Goal: Information Seeking & Learning: Learn about a topic

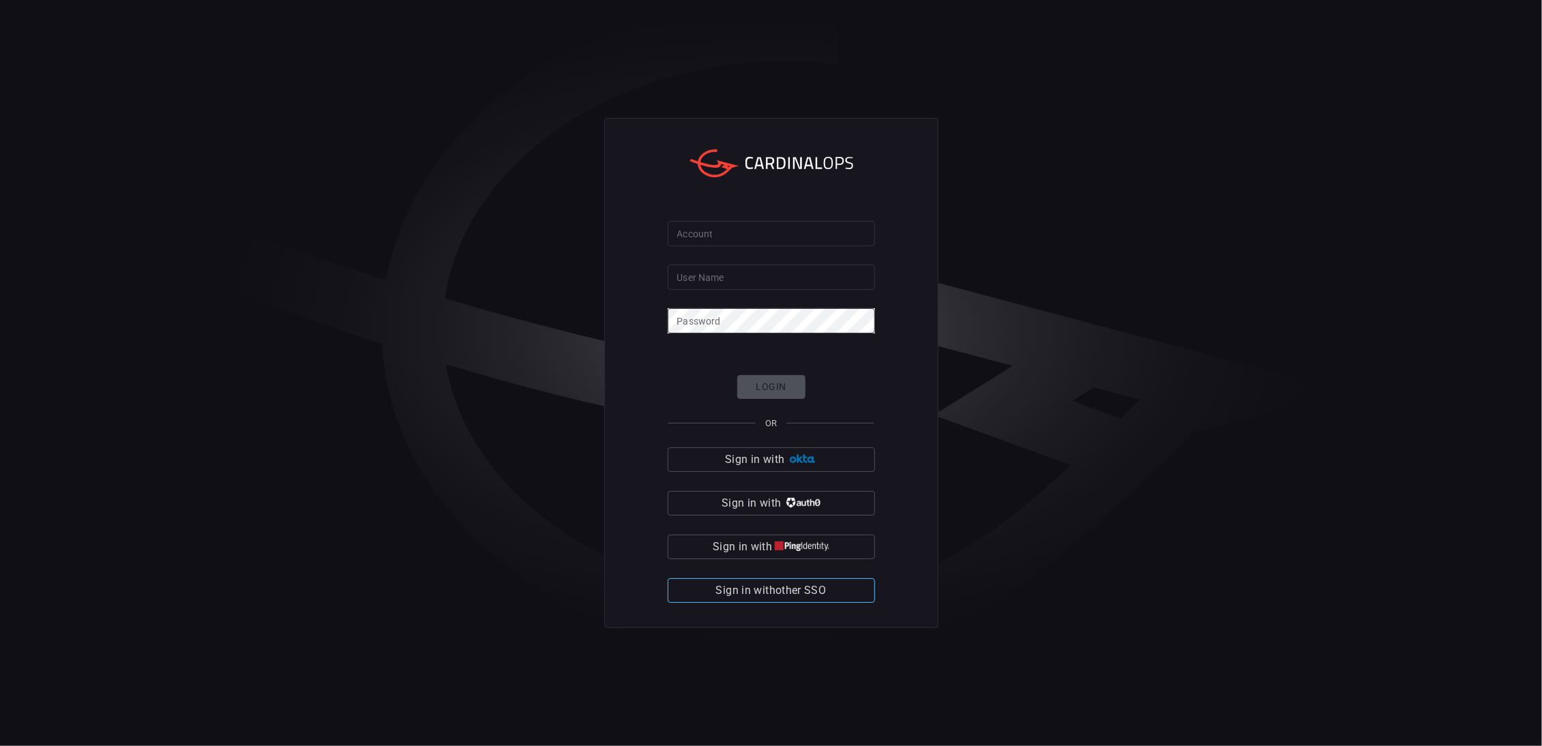
click at [786, 602] on button "Sign in with other SSO" at bounding box center [771, 590] width 207 height 25
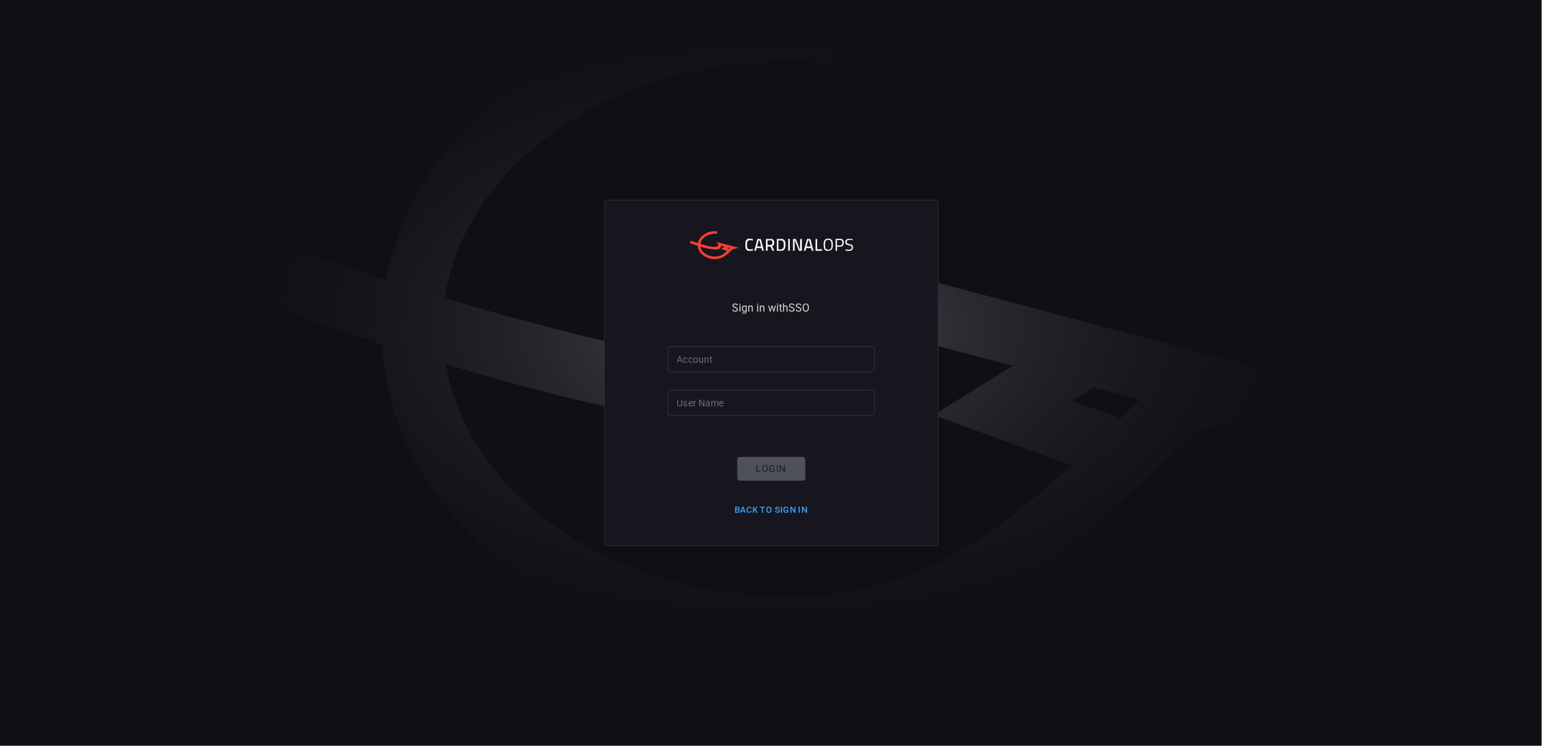
click at [749, 359] on input "Account" at bounding box center [771, 358] width 207 height 25
type input "f"
type input "Playtika"
type input "filipm"
click button "Login" at bounding box center [771, 469] width 68 height 24
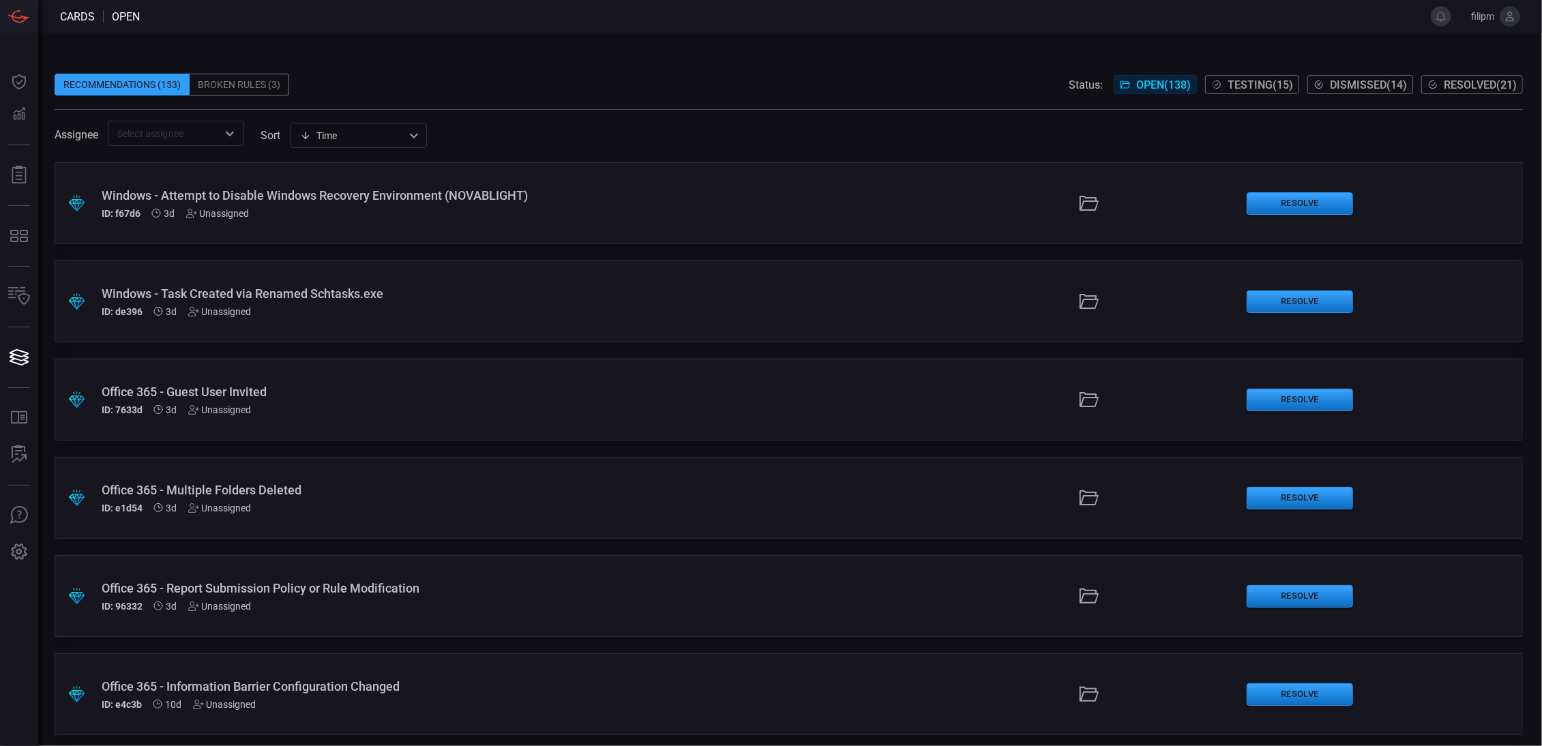
click at [359, 298] on div "Windows - Task Created via Renamed Schtasks.exe" at bounding box center [377, 293] width 550 height 14
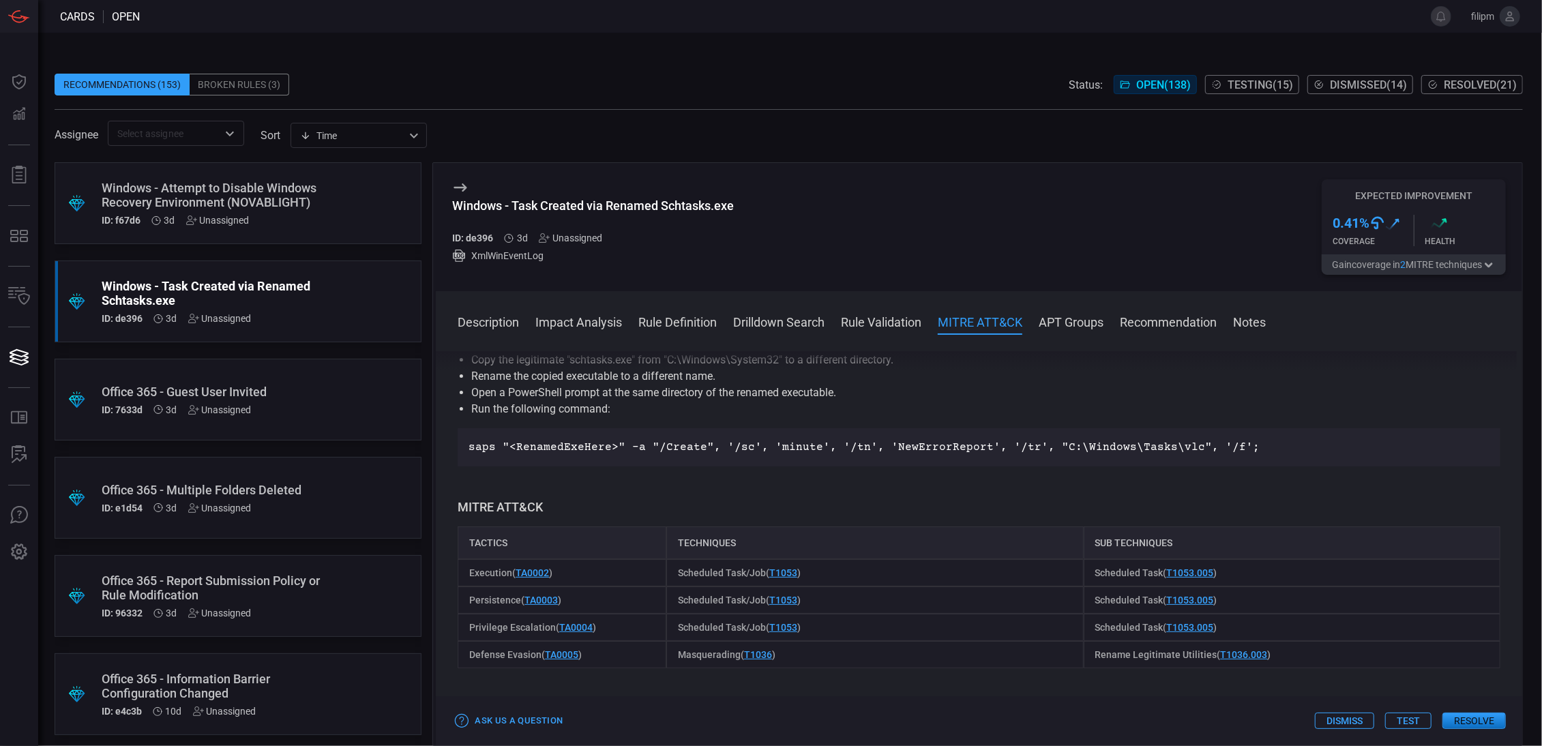
scroll to position [715, 0]
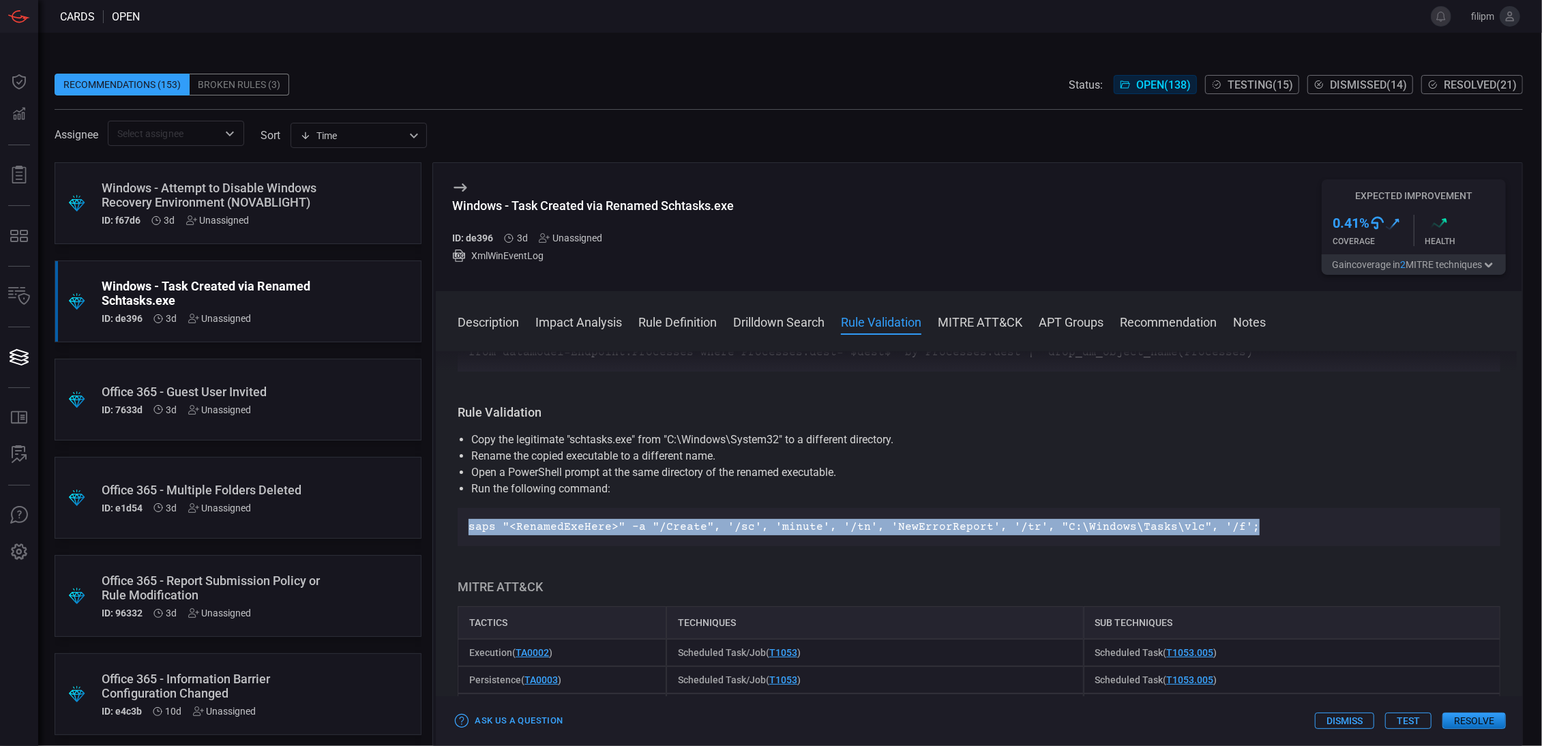
drag, startPoint x: 1003, startPoint y: 528, endPoint x: 464, endPoint y: 535, distance: 538.7
click at [464, 535] on div "saps "<RenamedExeHere>" -a "/Create", '/sc', 'minute', '/tn', 'NewErrorReport',…" at bounding box center [979, 527] width 1043 height 38
copy p "saps "<RenamedExeHere>" -a "/Create", '/sc', 'minute', '/tn', 'NewErrorReport',…"
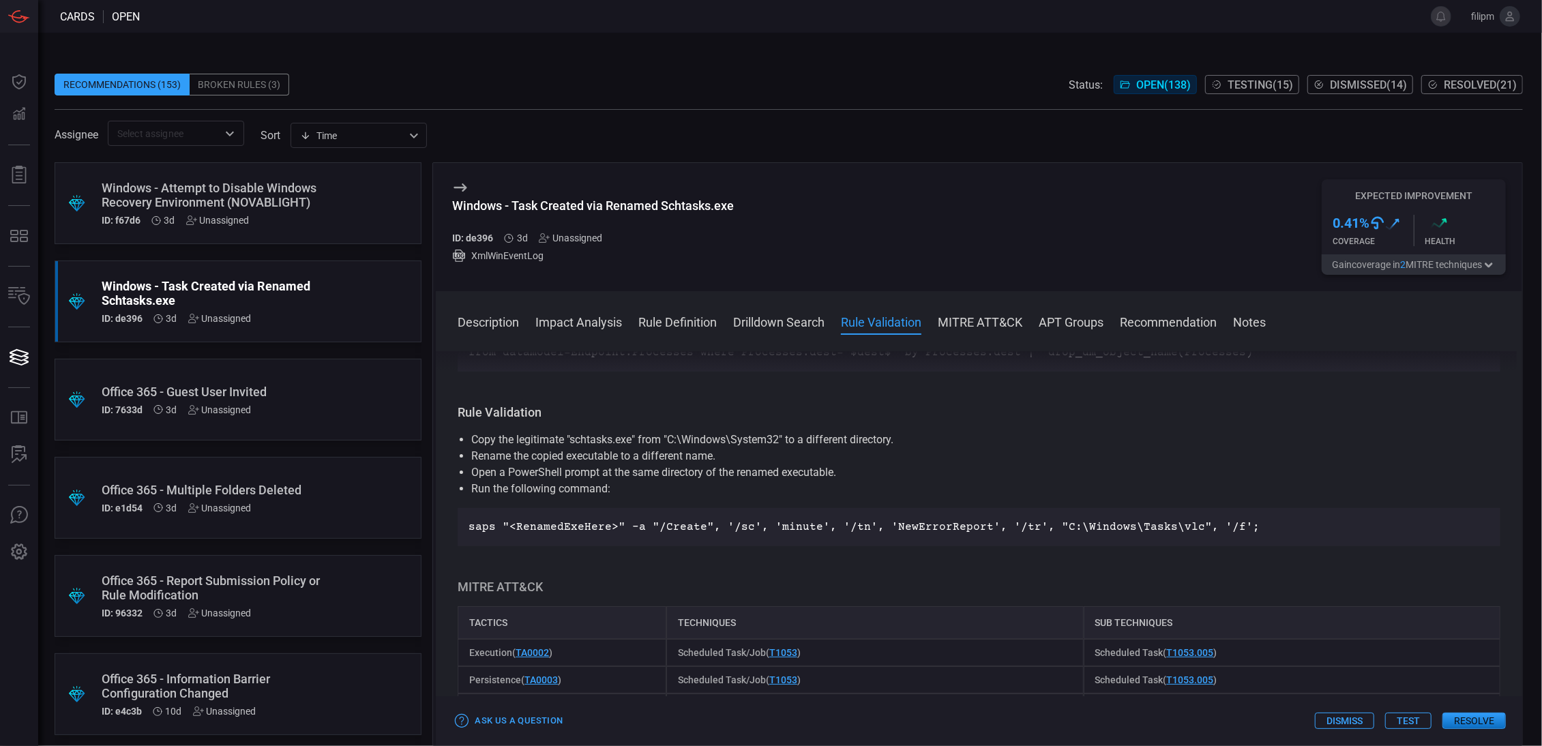
click at [679, 683] on span "Scheduled Task/Job ( T1053 )" at bounding box center [739, 679] width 123 height 11
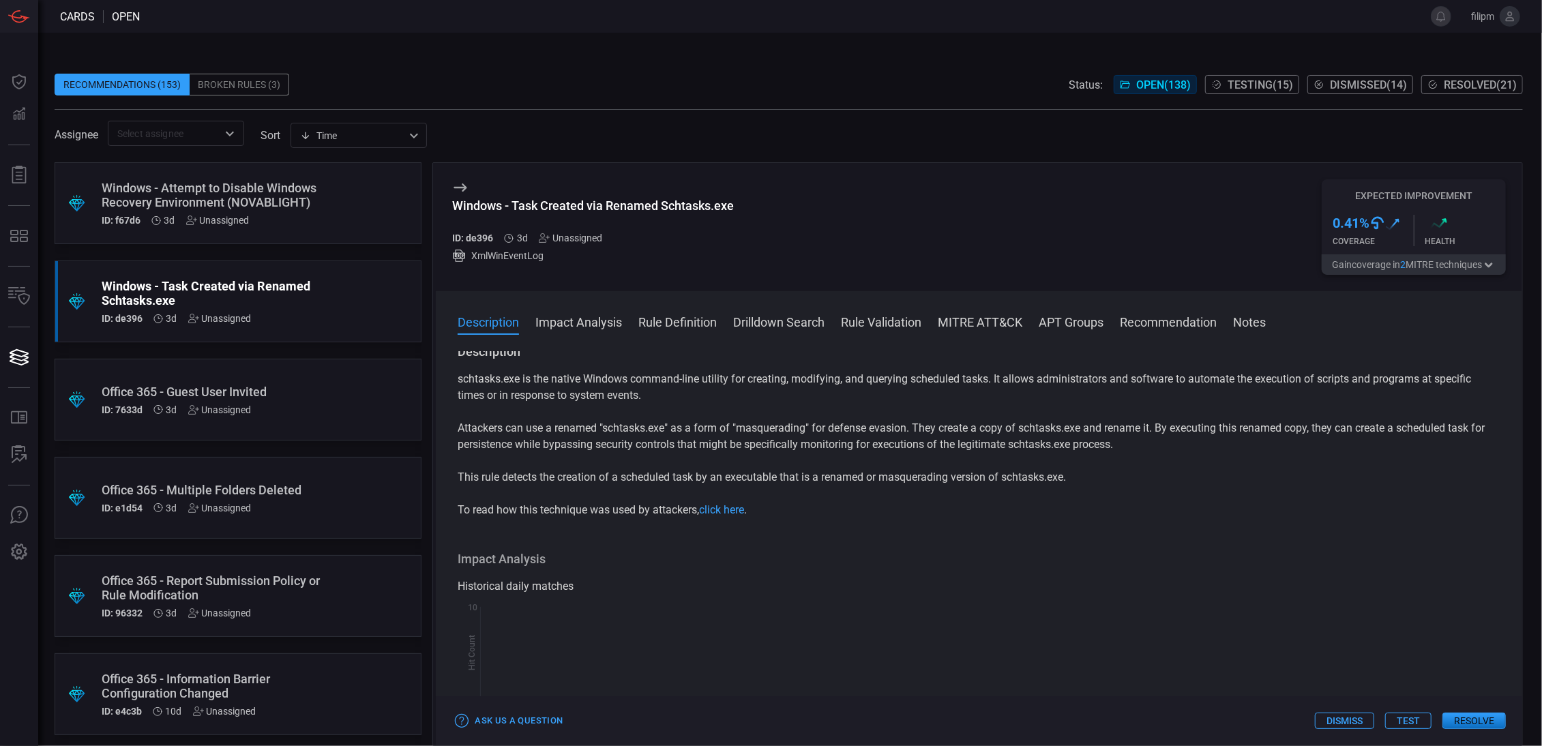
scroll to position [0, 0]
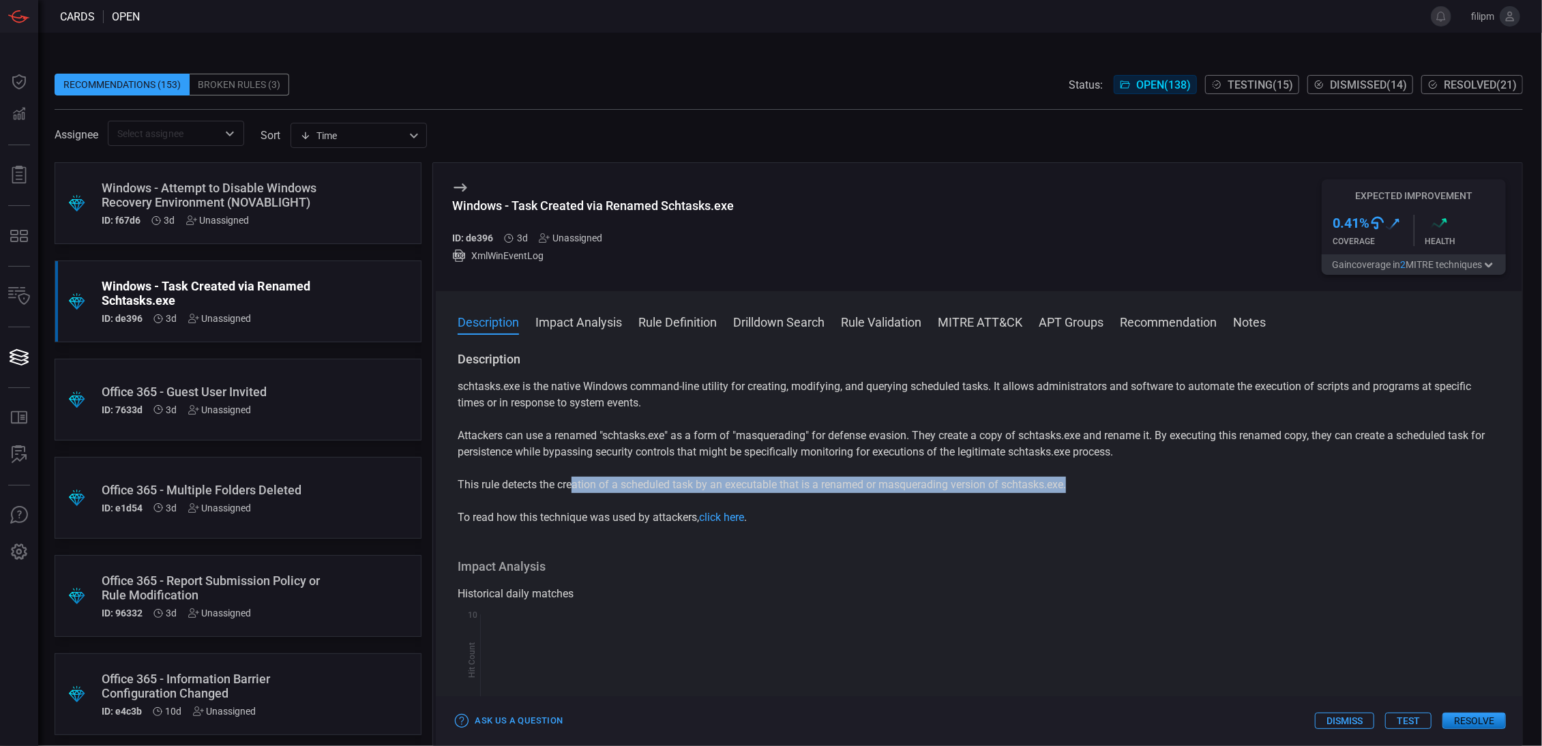
drag, startPoint x: 575, startPoint y: 488, endPoint x: 1077, endPoint y: 488, distance: 501.9
click at [1077, 488] on p "This rule detects the creation of a scheduled task by an executable that is a r…" at bounding box center [979, 485] width 1043 height 16
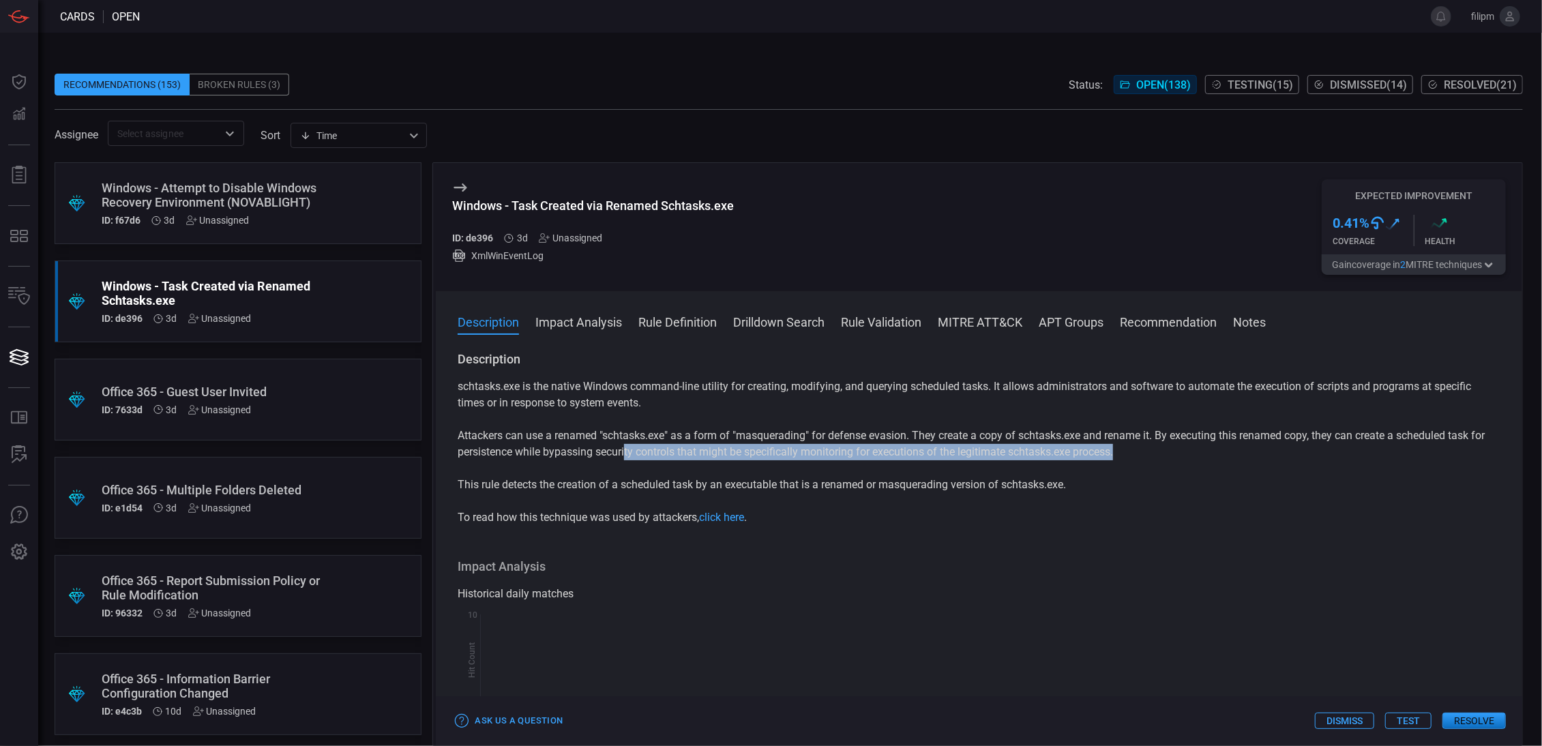
drag, startPoint x: 627, startPoint y: 451, endPoint x: 1172, endPoint y: 457, distance: 545.5
click at [1172, 457] on p "Attackers can use a renamed "schtasks.exe" as a form of "masquerading" for defe…" at bounding box center [979, 444] width 1043 height 33
click at [1133, 483] on p "This rule detects the creation of a scheduled task by an executable that is a r…" at bounding box center [979, 485] width 1043 height 16
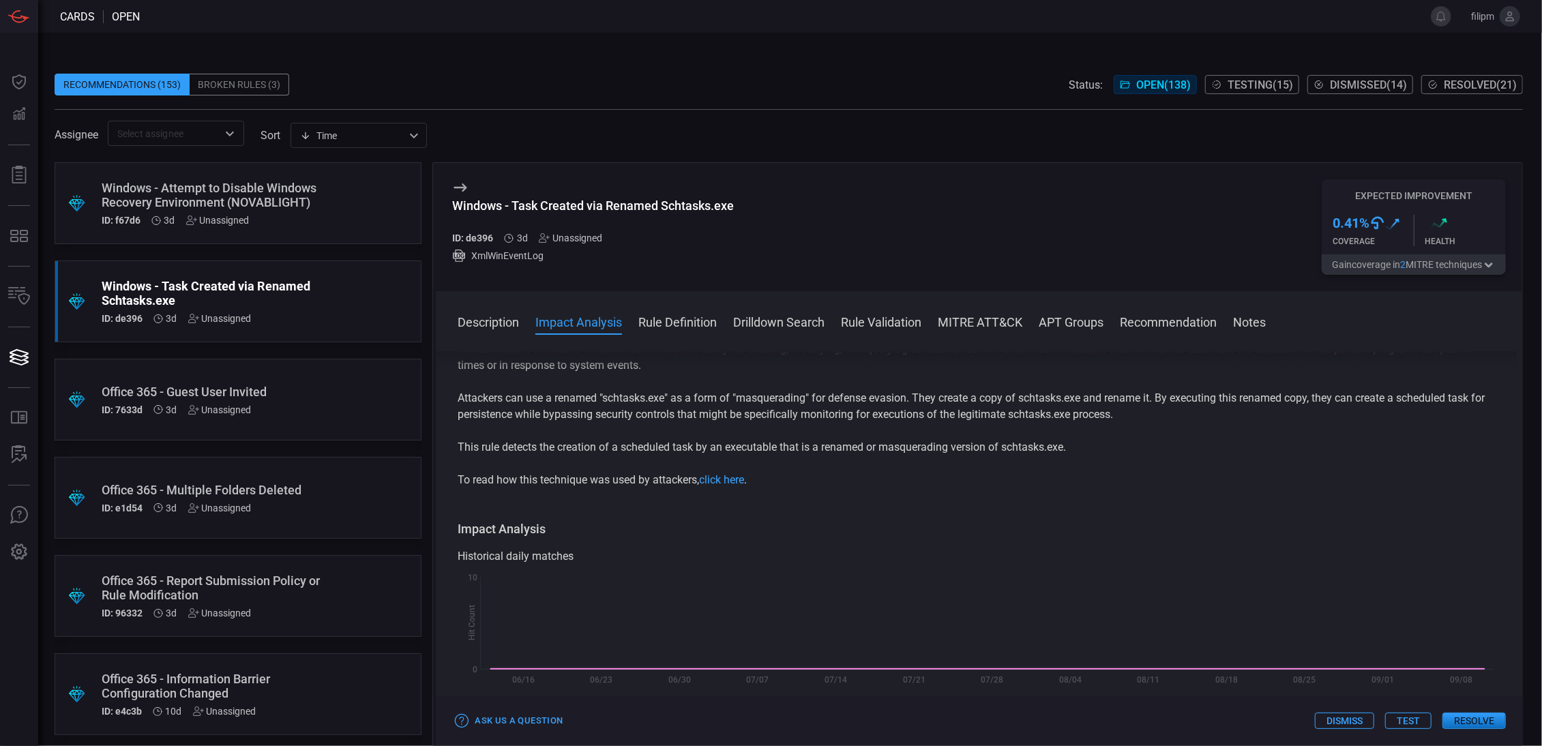
scroll to position [24, 0]
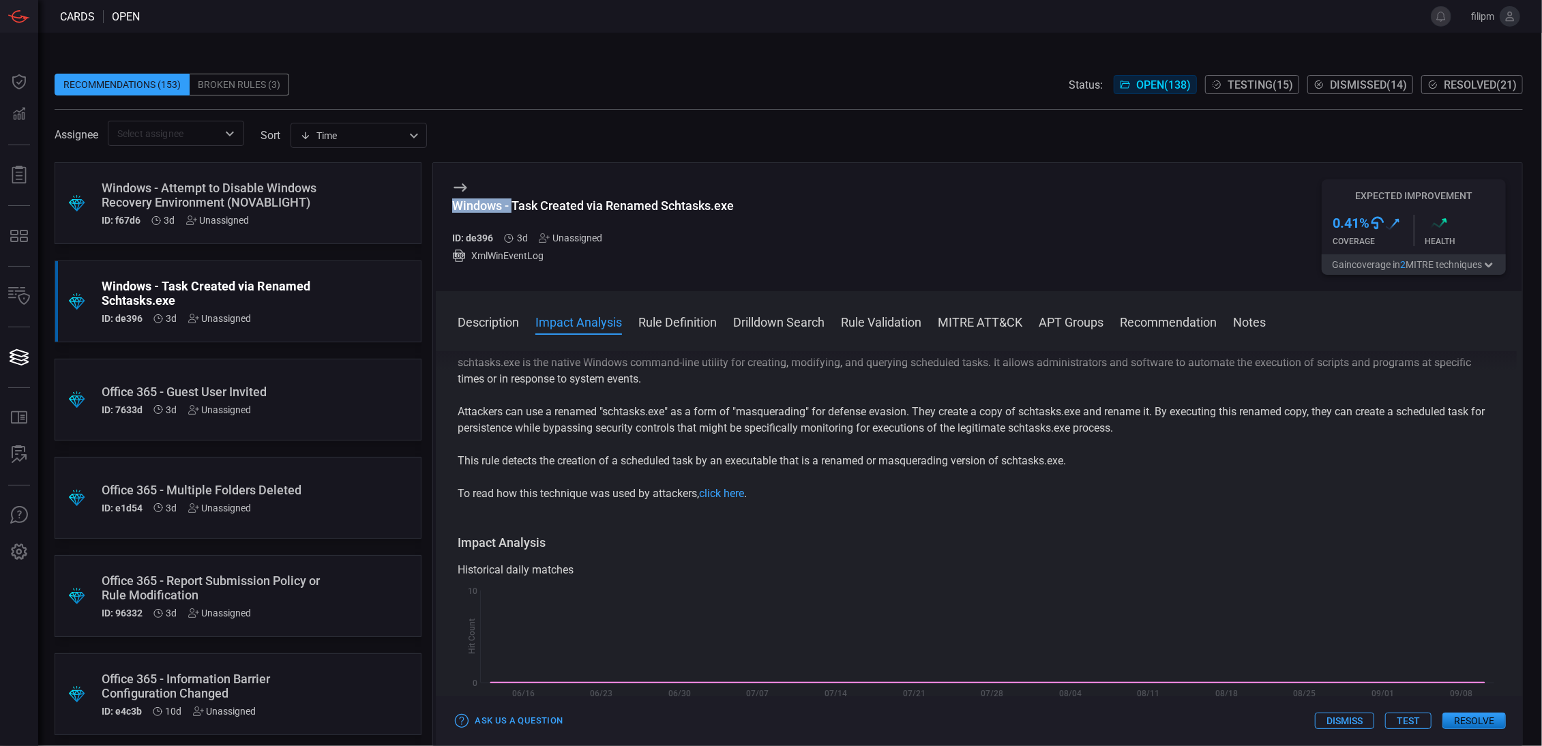
drag, startPoint x: 773, startPoint y: 193, endPoint x: 514, endPoint y: 204, distance: 259.3
click at [514, 204] on div "Windows - Task Created via Renamed Schtasks.exe ID: de396 3d Unassigned XmlWinE…" at bounding box center [979, 227] width 1086 height 128
click at [520, 204] on div "Windows - Task Created via Renamed Schtasks.exe" at bounding box center [593, 205] width 282 height 14
drag, startPoint x: 516, startPoint y: 203, endPoint x: 782, endPoint y: 201, distance: 266.6
click at [734, 201] on div "Windows - Task Created via Renamed Schtasks.exe" at bounding box center [593, 205] width 282 height 14
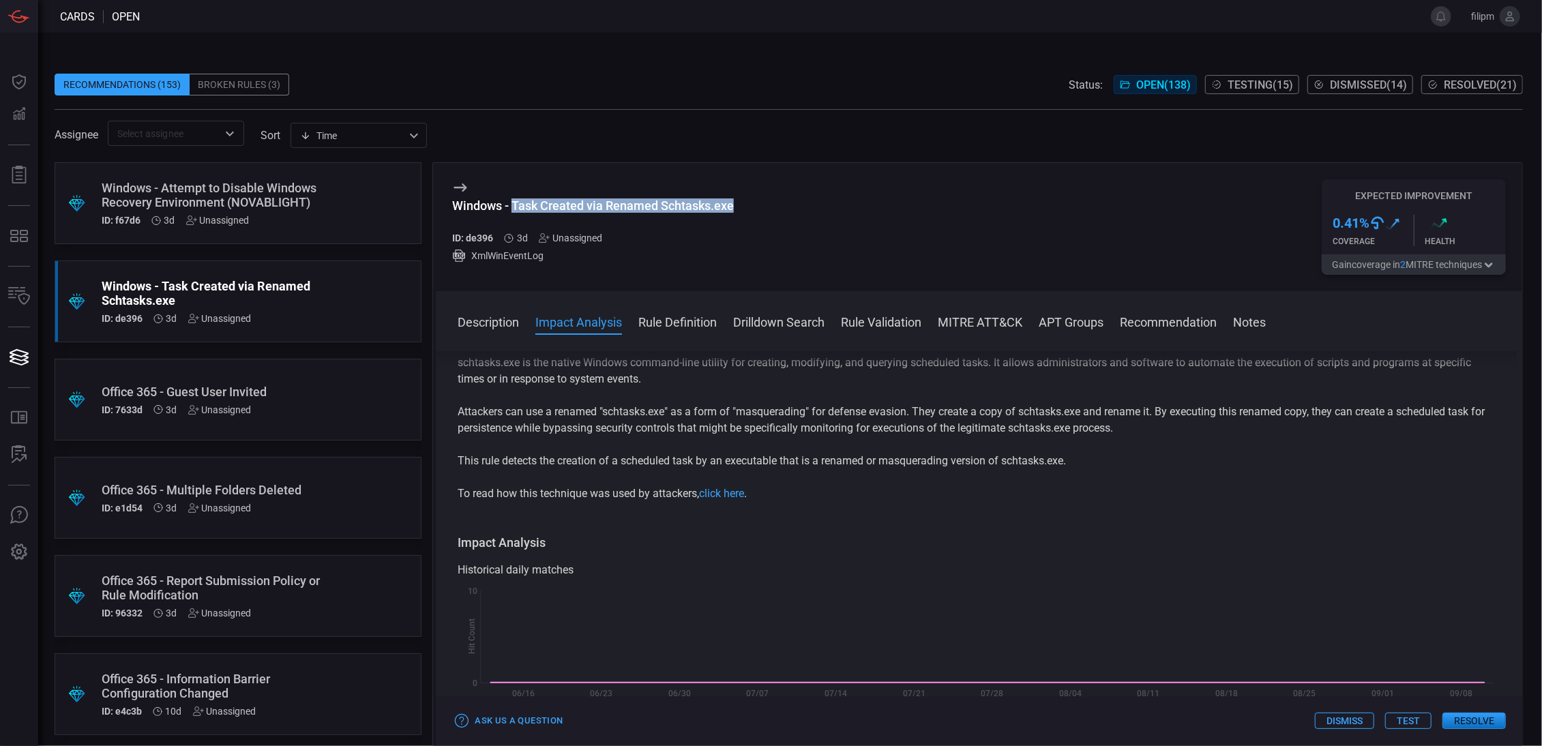
copy div "Task Created via Renamed Schtasks.exe"
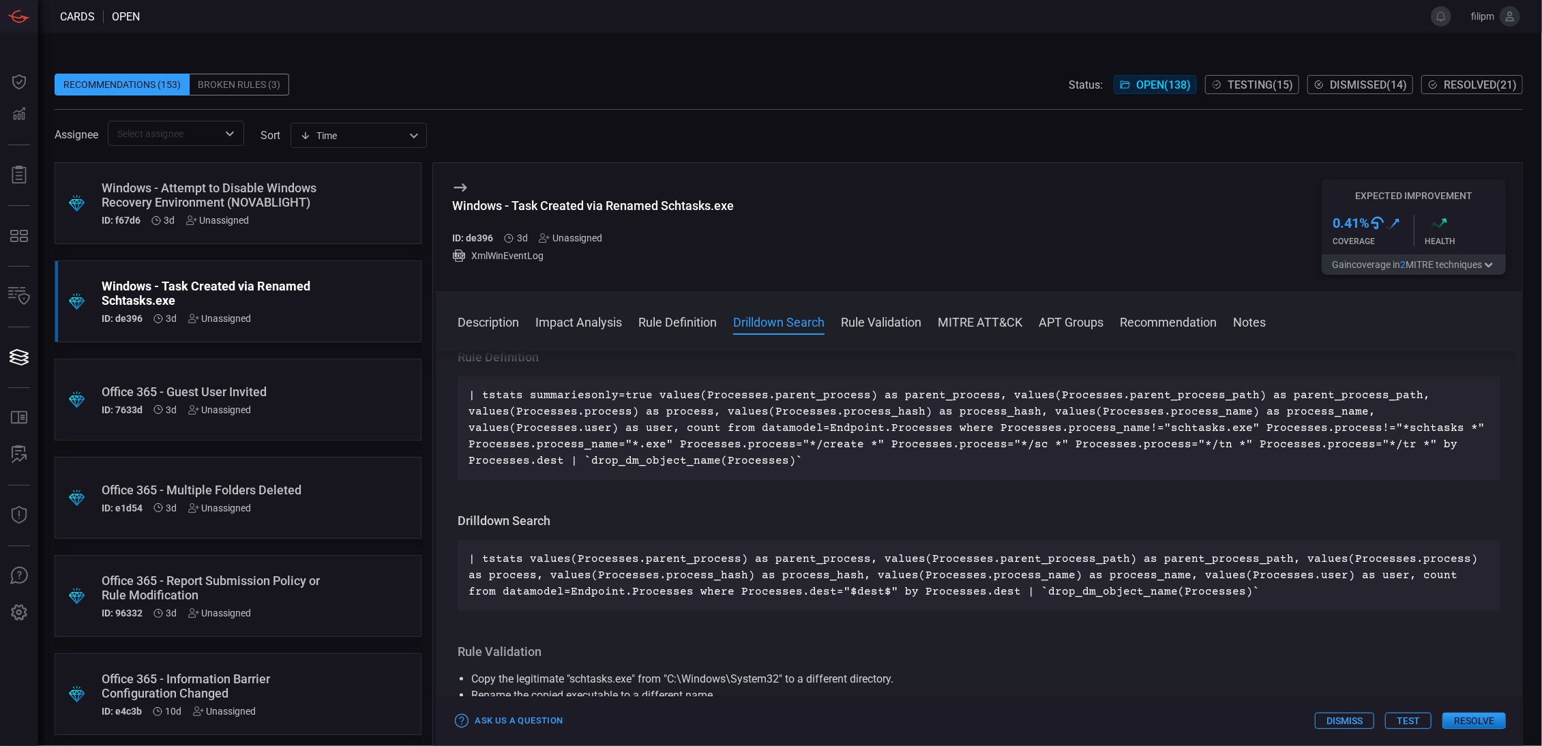
scroll to position [477, 0]
click at [622, 423] on p "| tstats summariesonly=true values(Processes.parent_process) as parent_process,…" at bounding box center [978, 428] width 1021 height 82
click at [624, 420] on p "| tstats summariesonly=true values(Processes.parent_process) as parent_process,…" at bounding box center [978, 428] width 1021 height 82
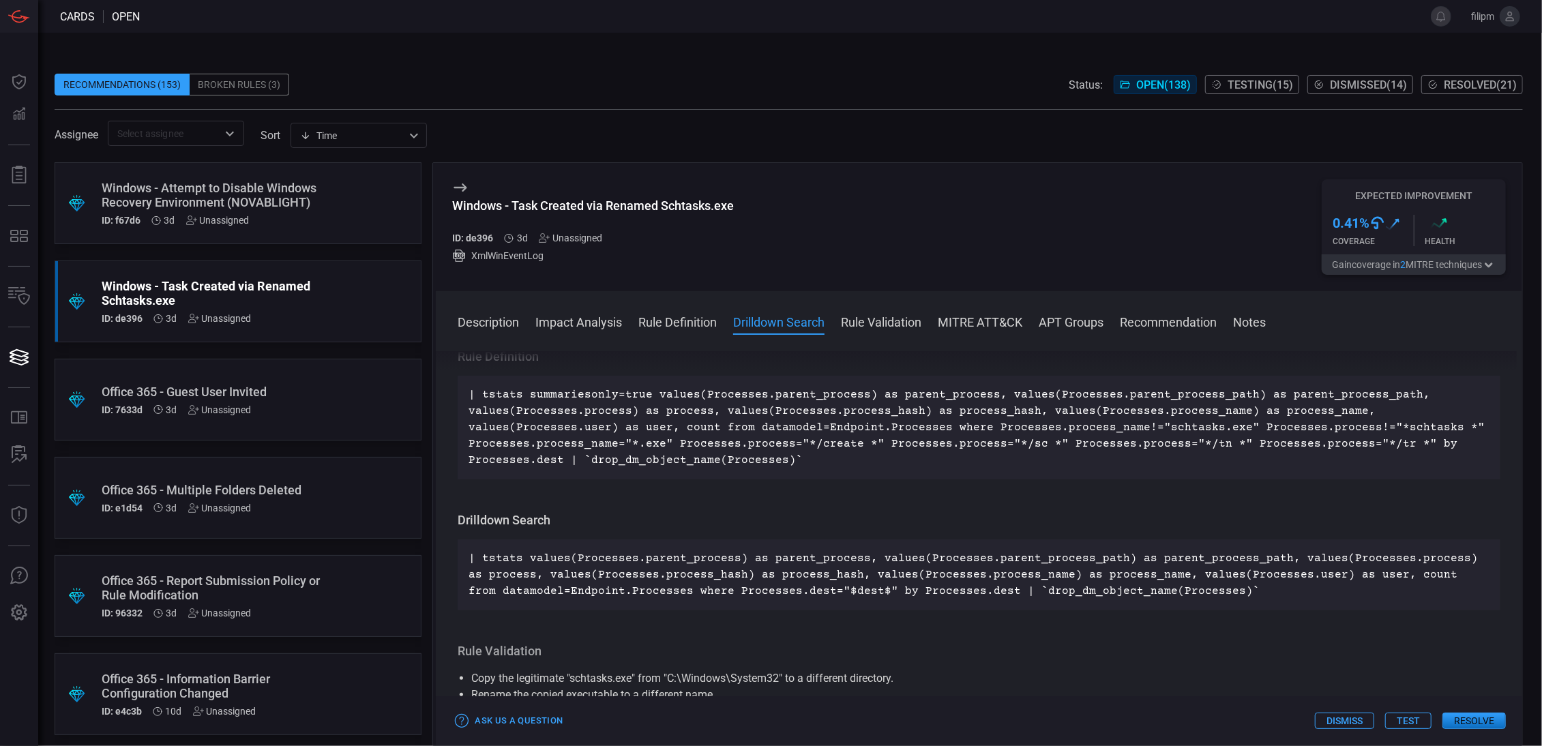
click at [624, 420] on p "| tstats summariesonly=true values(Processes.parent_process) as parent_process,…" at bounding box center [978, 428] width 1021 height 82
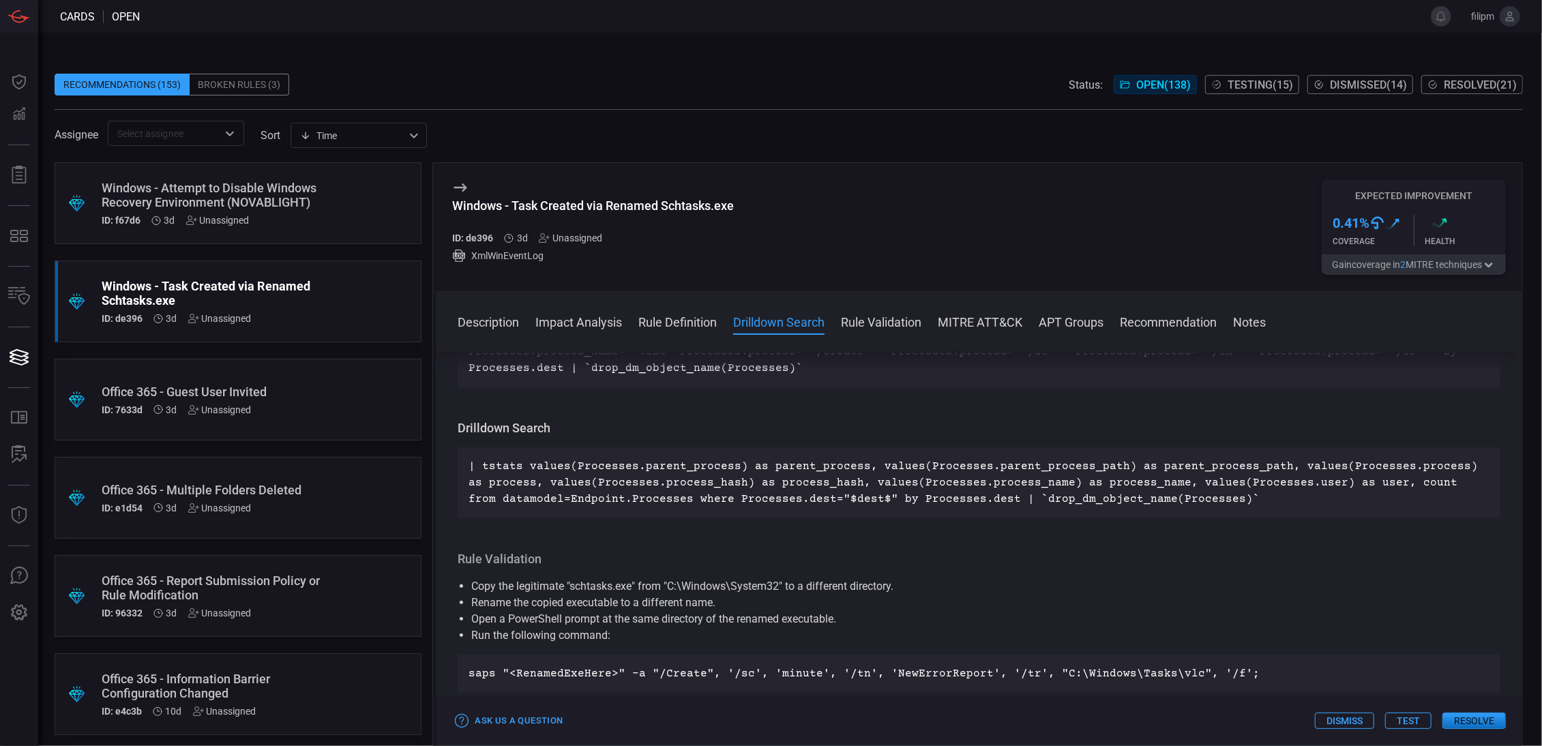
scroll to position [636, 0]
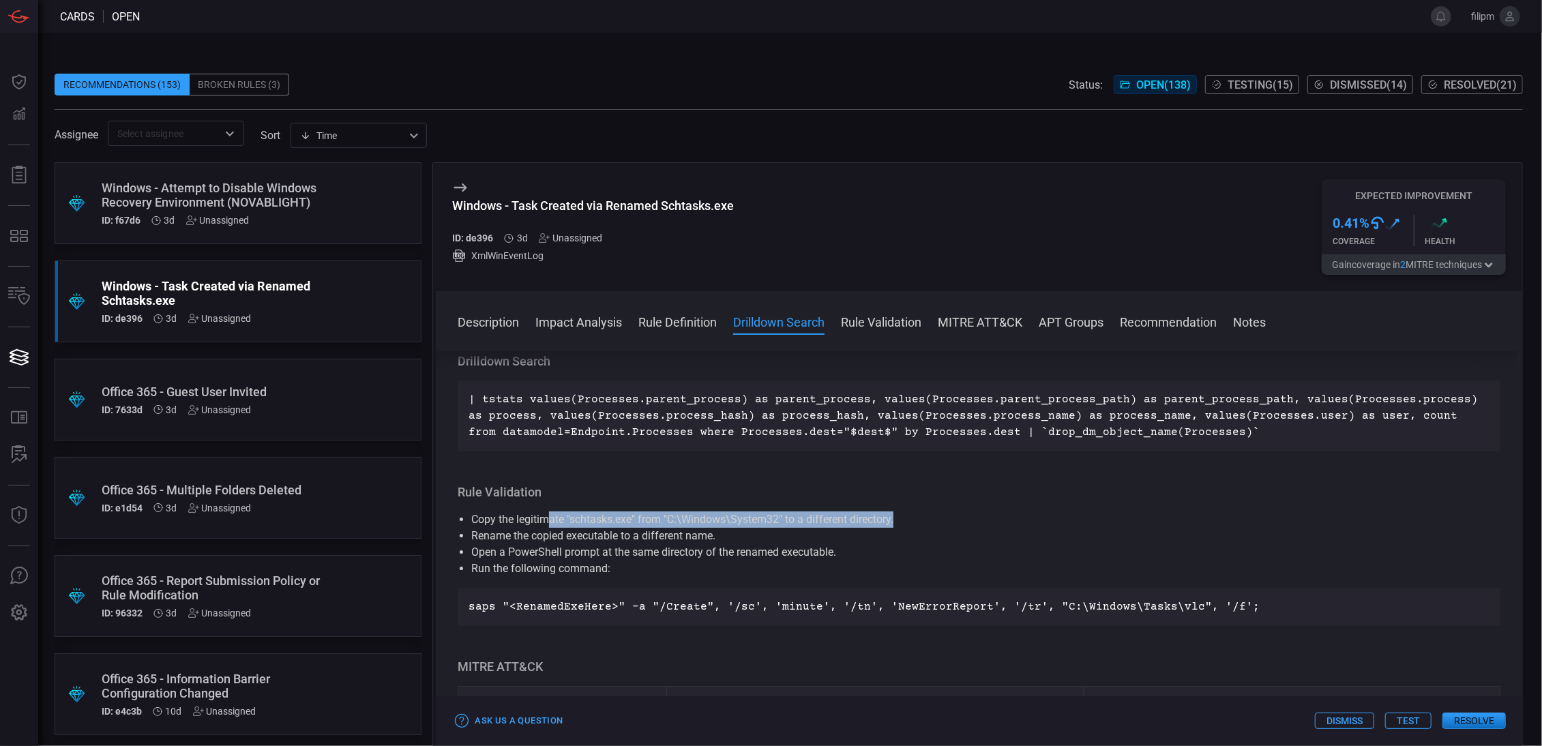
drag, startPoint x: 550, startPoint y: 520, endPoint x: 921, endPoint y: 520, distance: 370.9
click at [921, 520] on li "Copy the legitimate "schtasks.exe" from "C:\Windows\System32" to a different di…" at bounding box center [978, 519] width 1015 height 16
drag, startPoint x: 921, startPoint y: 520, endPoint x: 790, endPoint y: 523, distance: 131.0
click at [921, 520] on li "Copy the legitimate "schtasks.exe" from "C:\Windows\System32" to a different di…" at bounding box center [978, 519] width 1015 height 16
drag, startPoint x: 508, startPoint y: 539, endPoint x: 743, endPoint y: 532, distance: 235.4
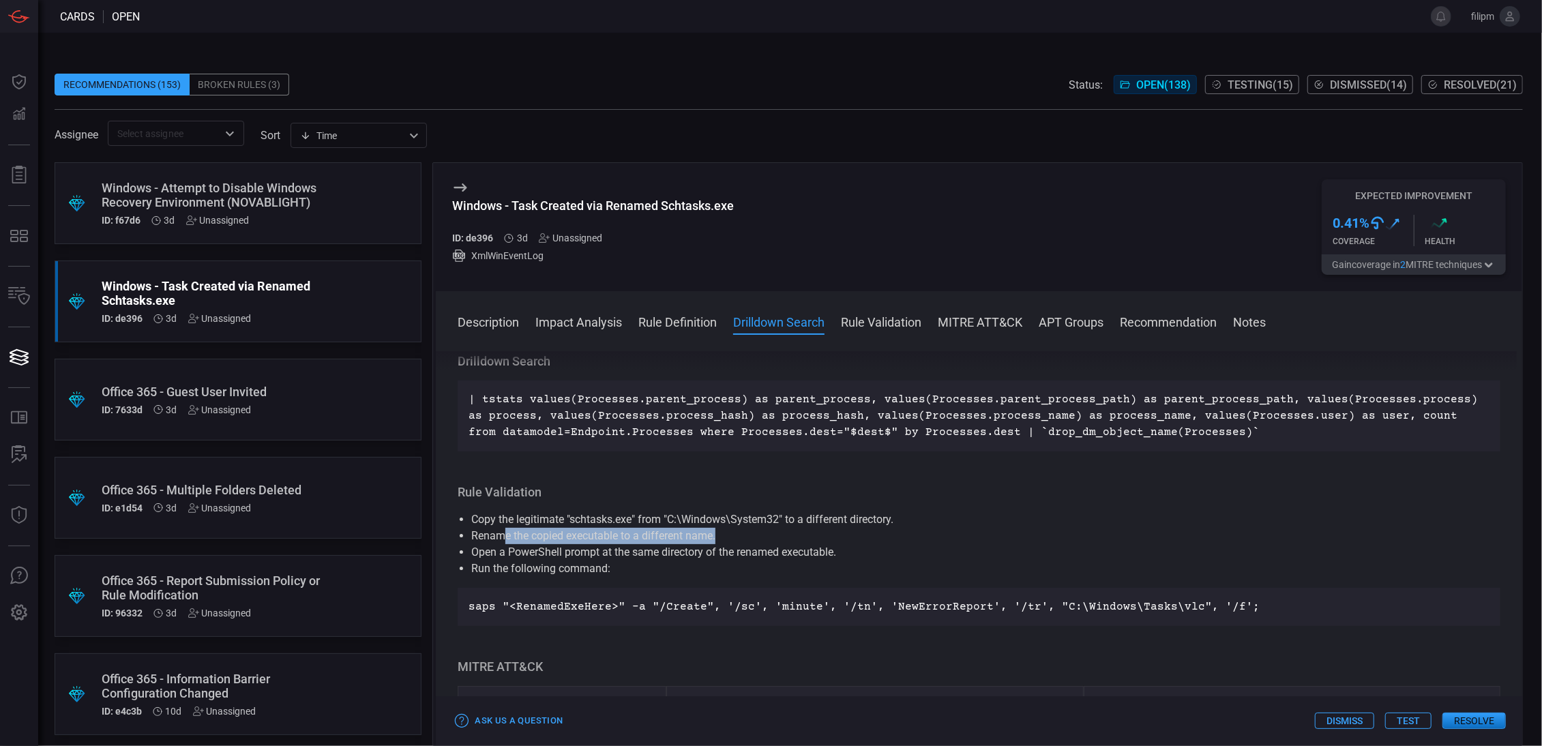
click at [743, 532] on li "Rename the copied executable to a different name." at bounding box center [978, 536] width 1015 height 16
drag, startPoint x: 473, startPoint y: 558, endPoint x: 882, endPoint y: 558, distance: 409.1
click at [882, 558] on li "Open a PowerShell prompt at the same directory of the renamed executable." at bounding box center [978, 552] width 1015 height 16
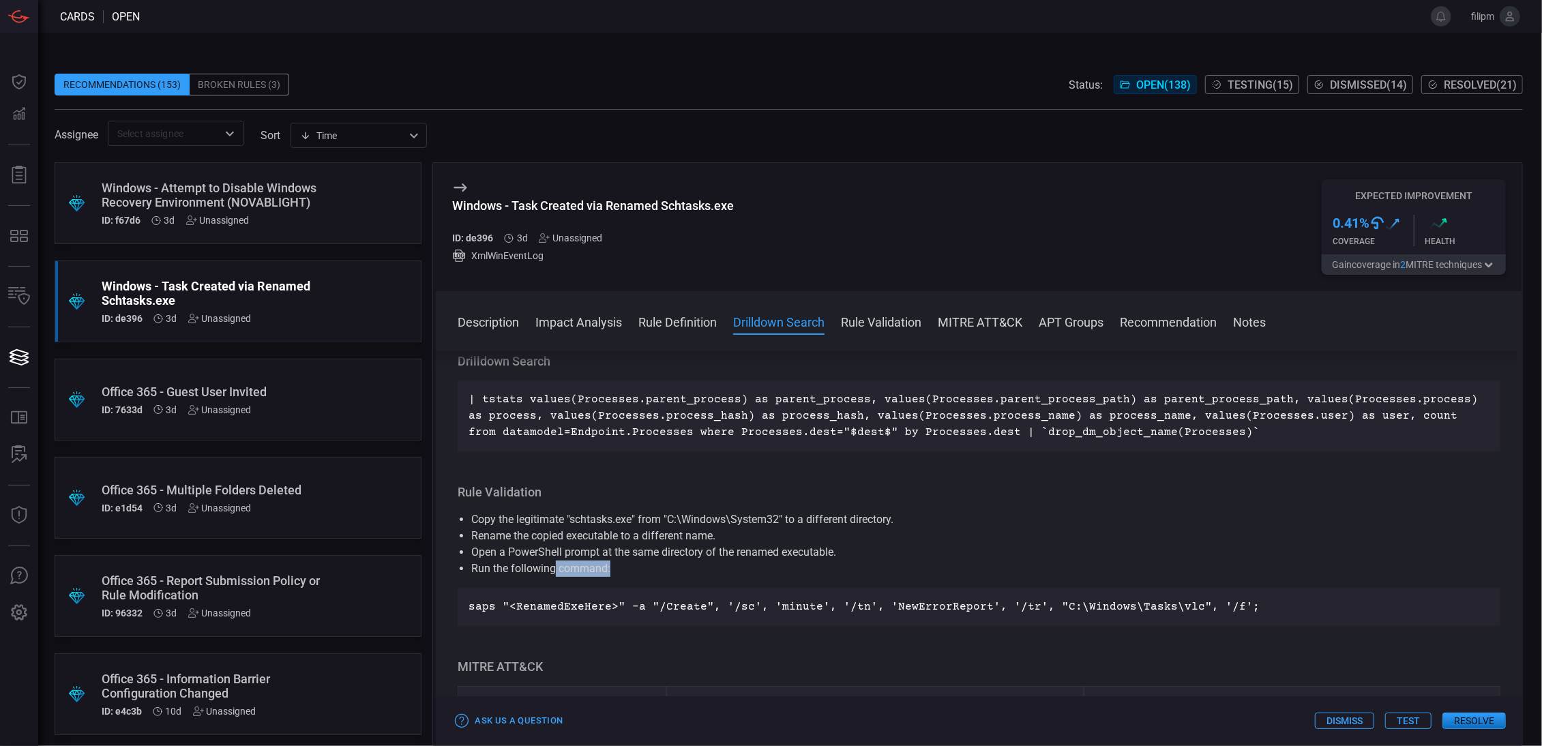
drag, startPoint x: 614, startPoint y: 573, endPoint x: 568, endPoint y: 570, distance: 46.4
click at [552, 565] on li "Run the following command:" at bounding box center [978, 569] width 1015 height 16
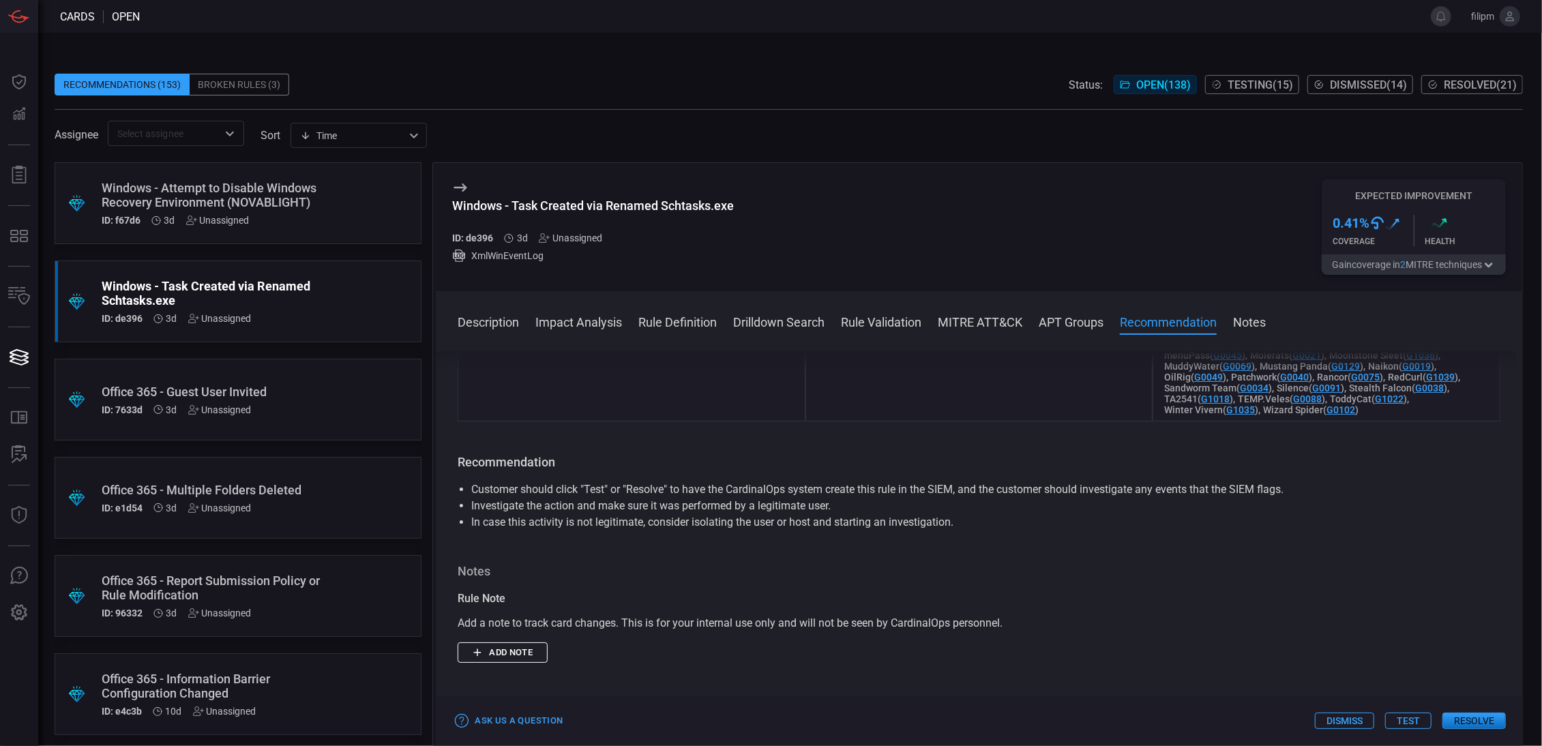
scroll to position [1431, 0]
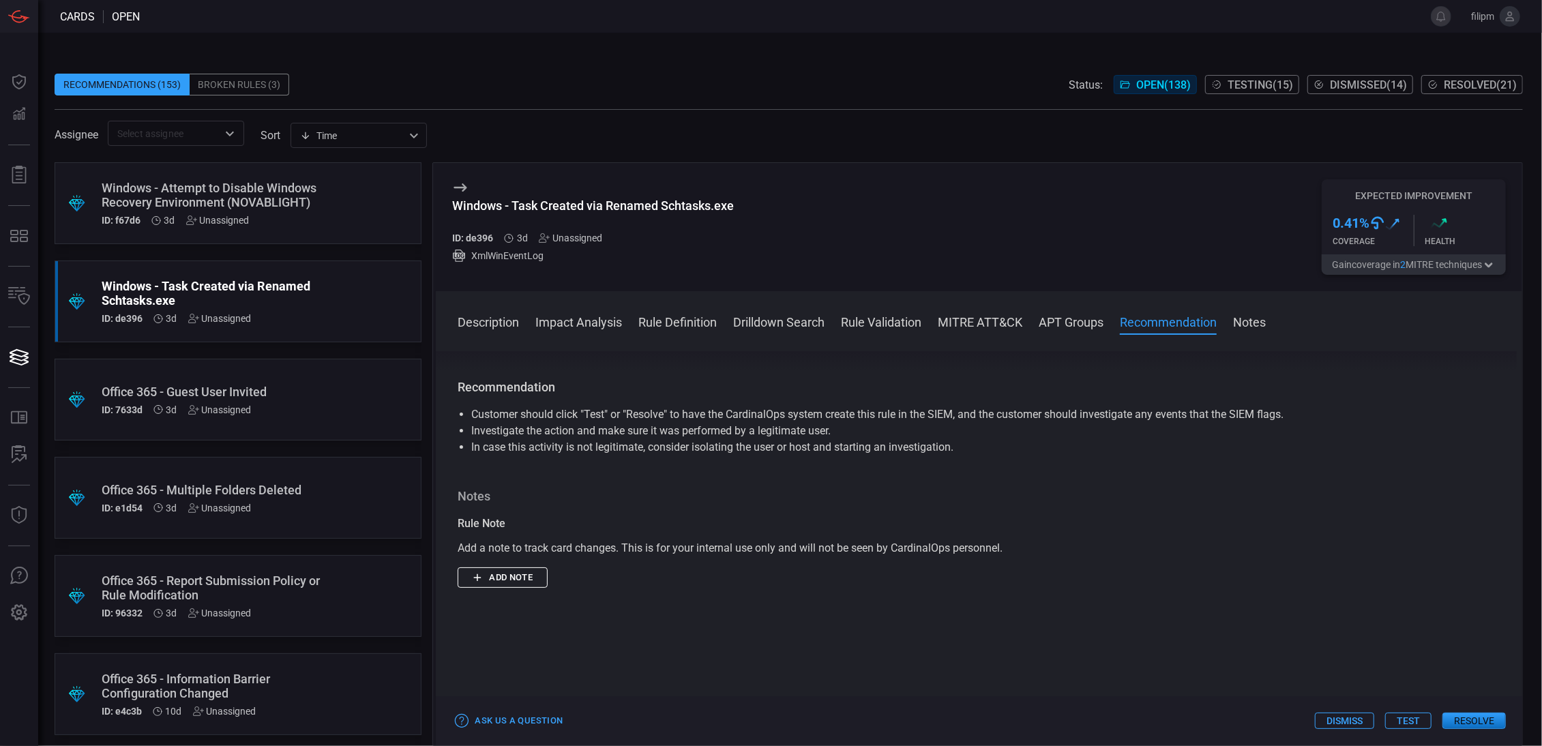
click at [286, 225] on div "ID: f67d6 3d Unassigned" at bounding box center [212, 220] width 221 height 11
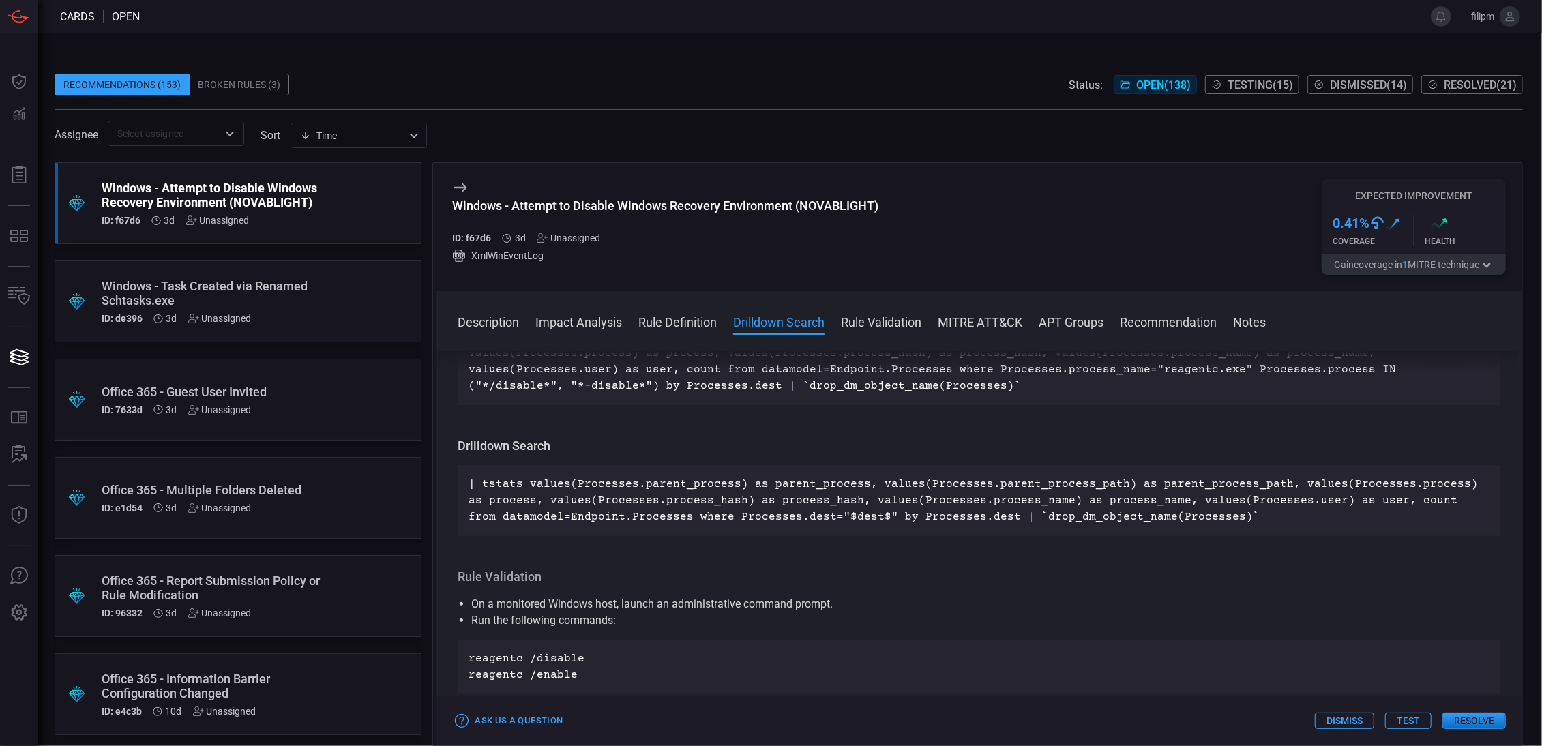
scroll to position [477, 0]
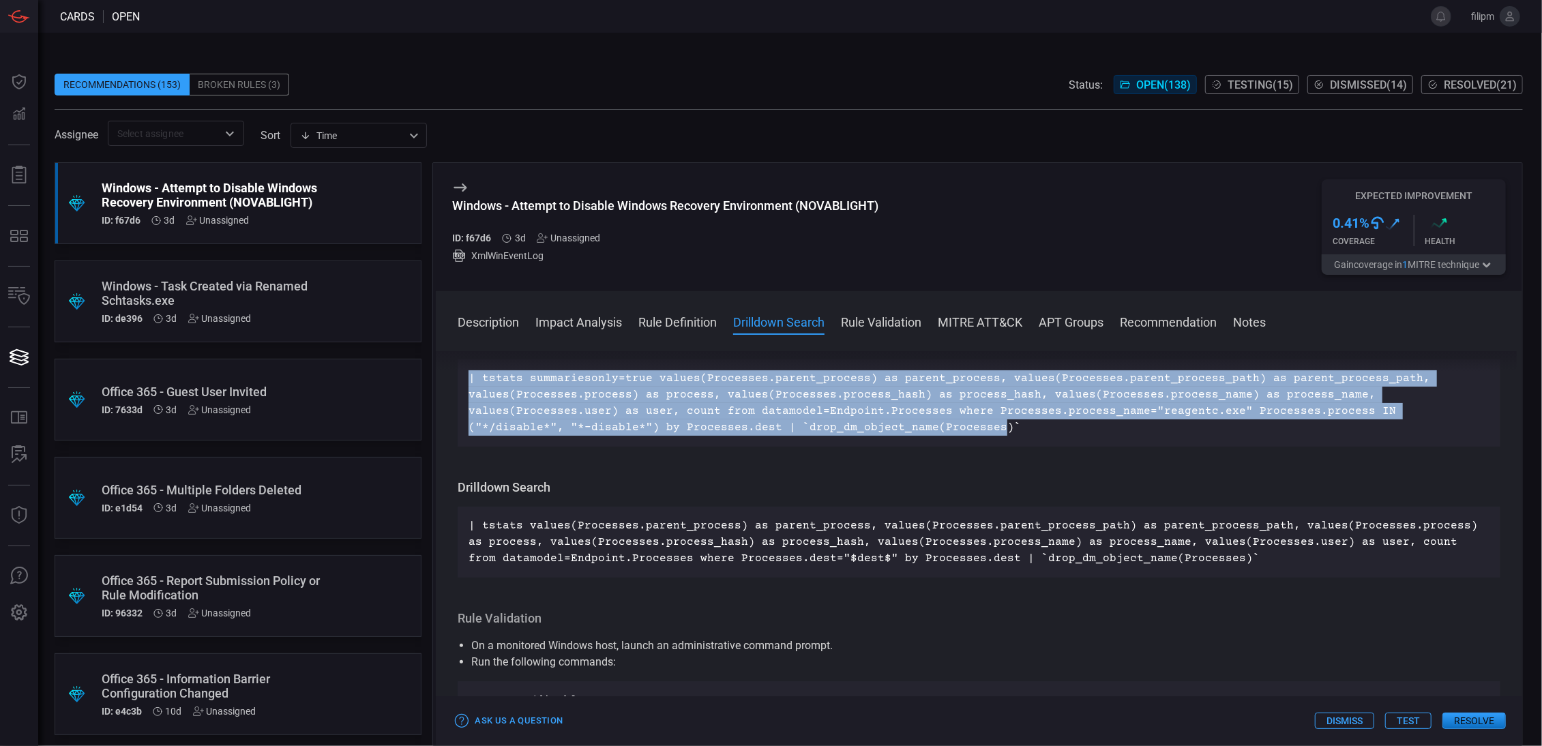
drag, startPoint x: 630, startPoint y: 406, endPoint x: 452, endPoint y: 373, distance: 181.0
click at [452, 373] on div "Description The Windows Recovery Environment (Windows RE) is a lightweight reco…" at bounding box center [979, 545] width 1086 height 389
copy p "| tstats summariesonly=true values(Processes.parent_process) as parent_process,…"
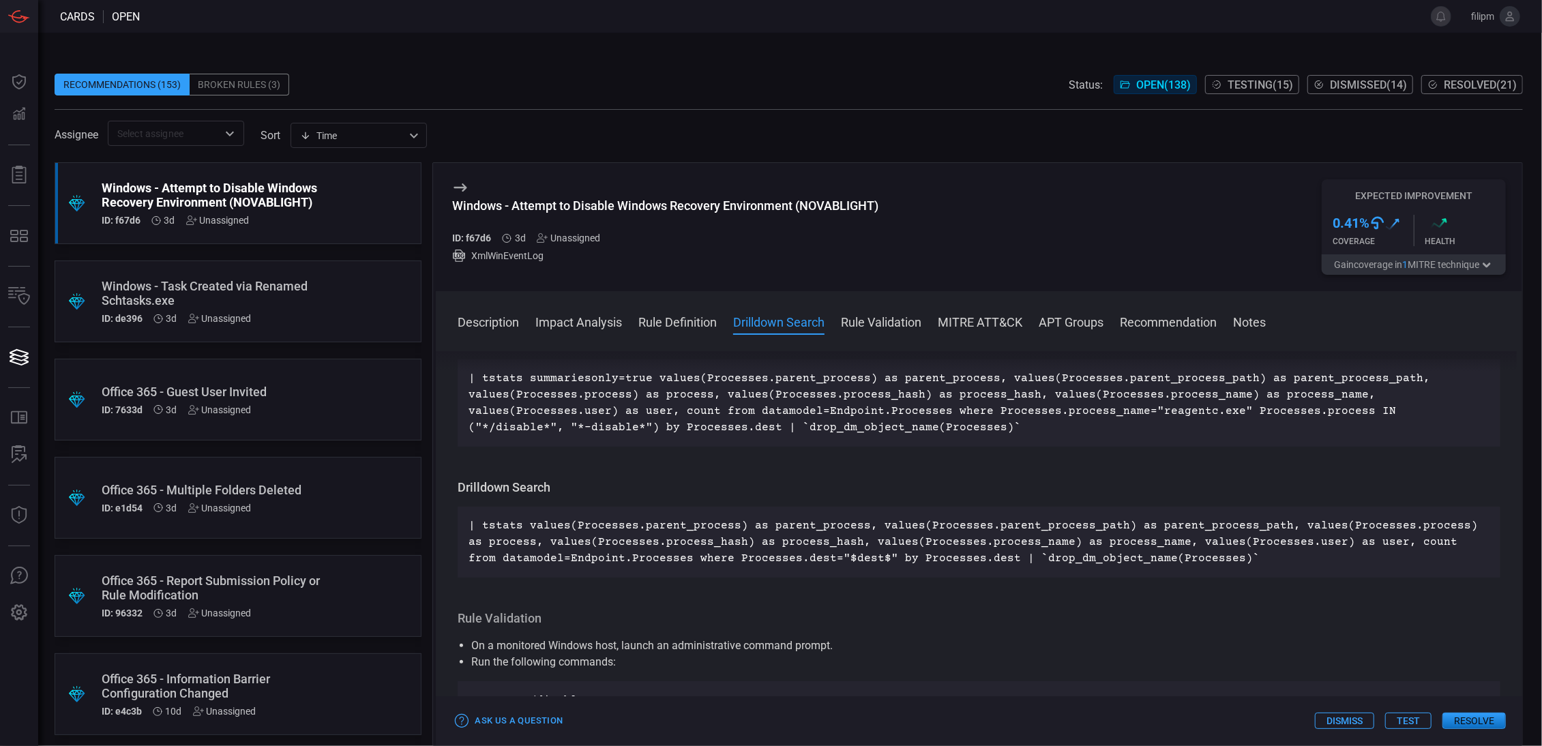
click at [896, 441] on div "| tstats summariesonly=true values(Processes.parent_process) as parent_process,…" at bounding box center [979, 402] width 1043 height 87
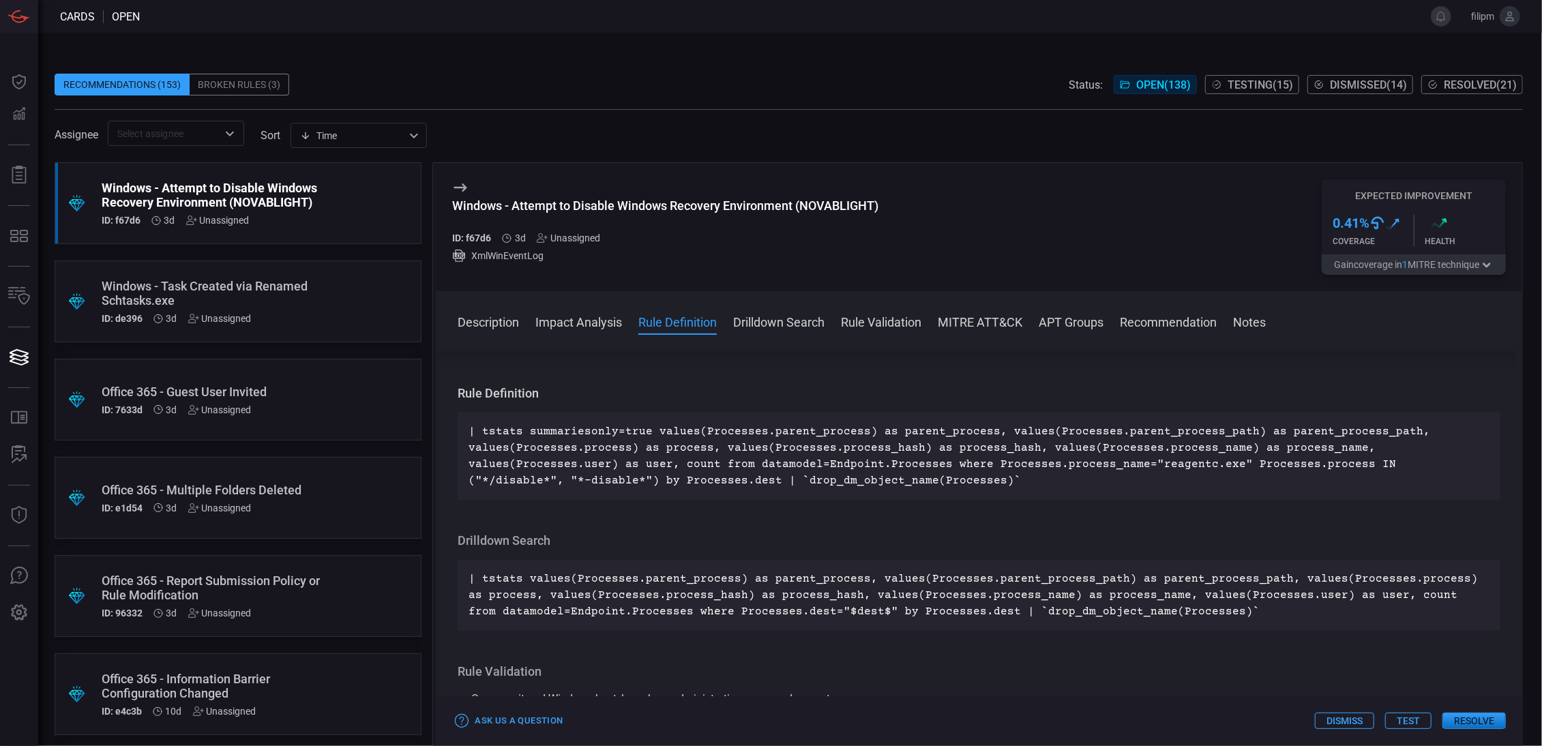
scroll to position [398, 0]
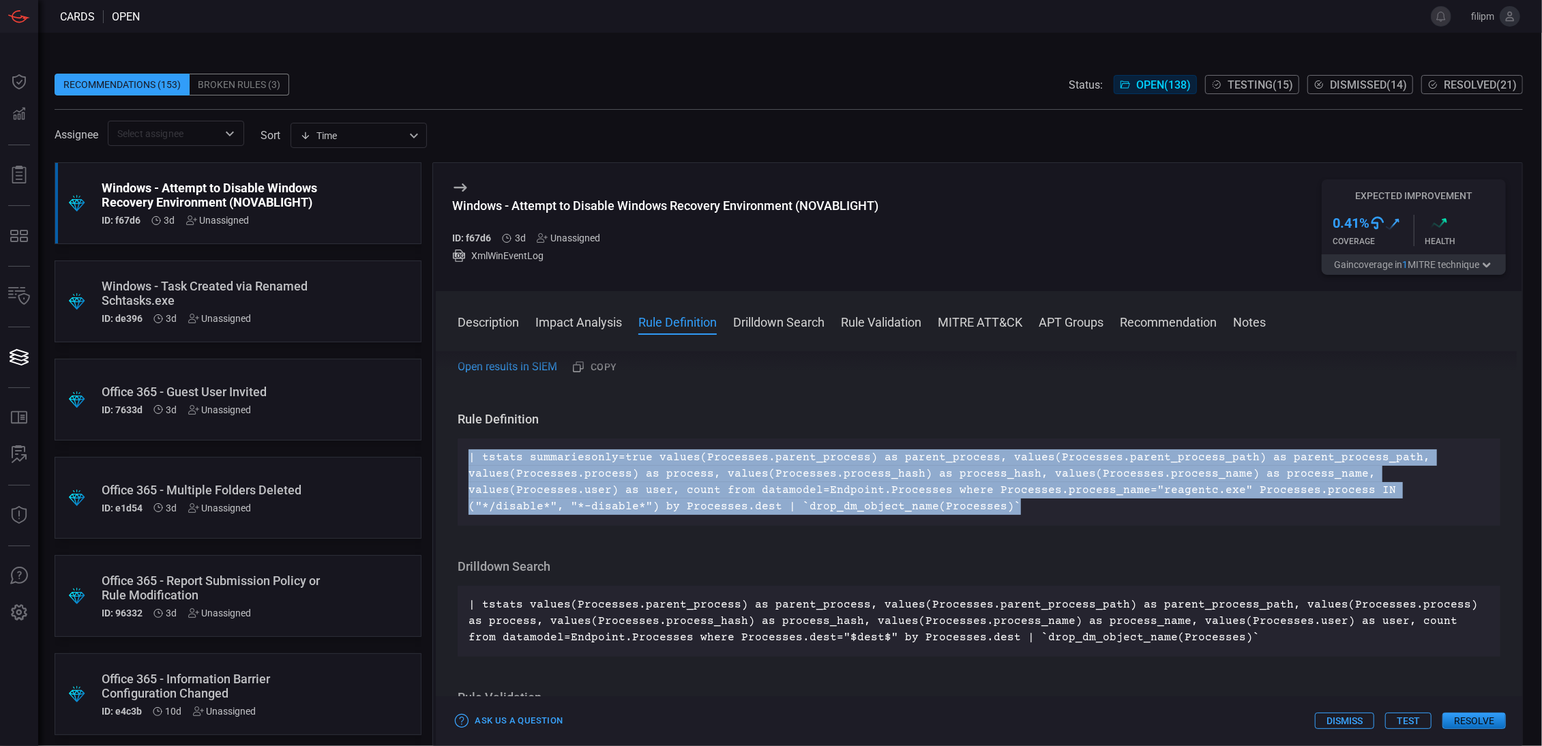
drag, startPoint x: 885, startPoint y: 516, endPoint x: 457, endPoint y: 464, distance: 431.4
click at [457, 464] on div "Description The Windows Recovery Environment (Windows RE) is a lightweight reco…" at bounding box center [979, 545] width 1086 height 389
copy p "| tstats summariesonly=true values(Processes.parent_process) as parent_process,…"
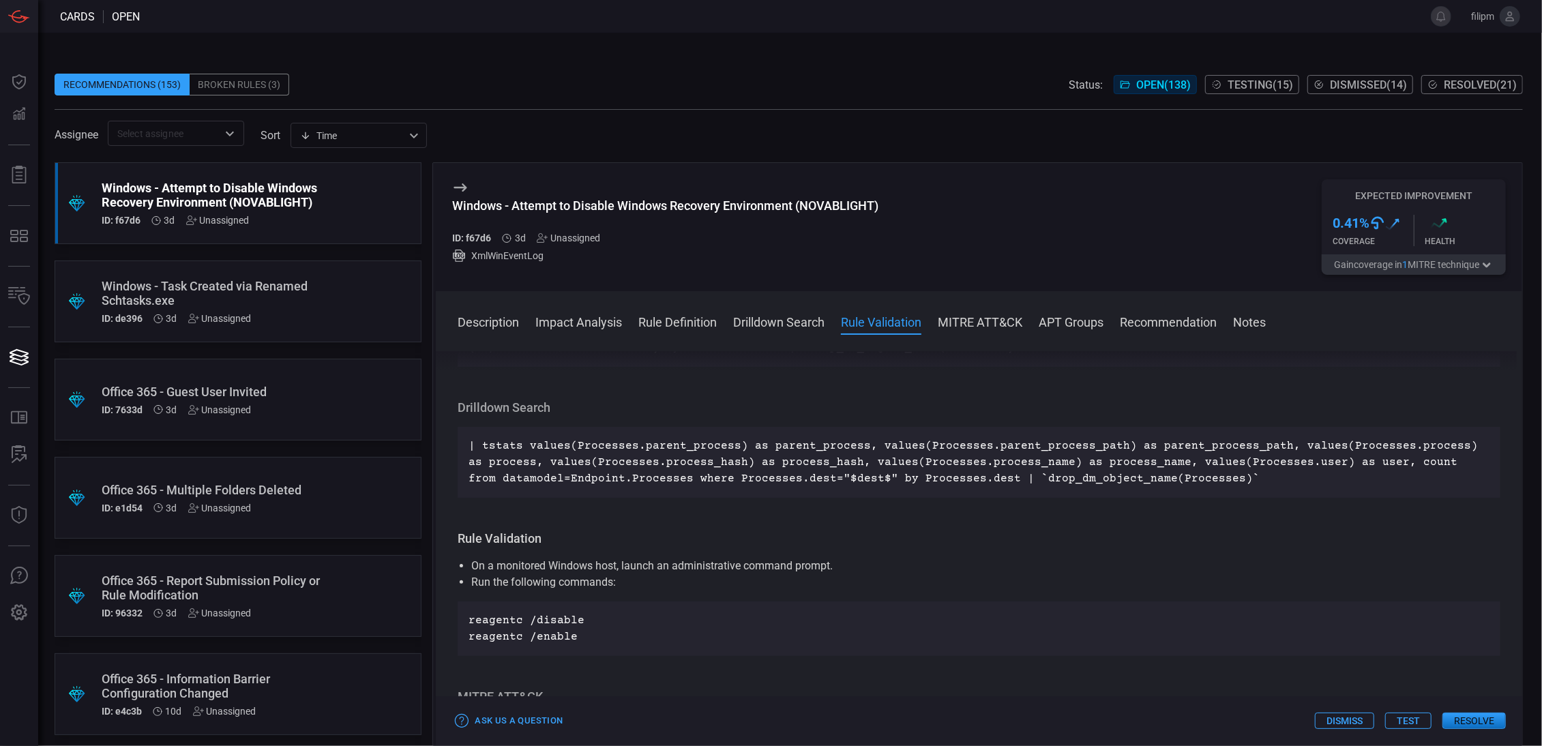
scroll to position [715, 0]
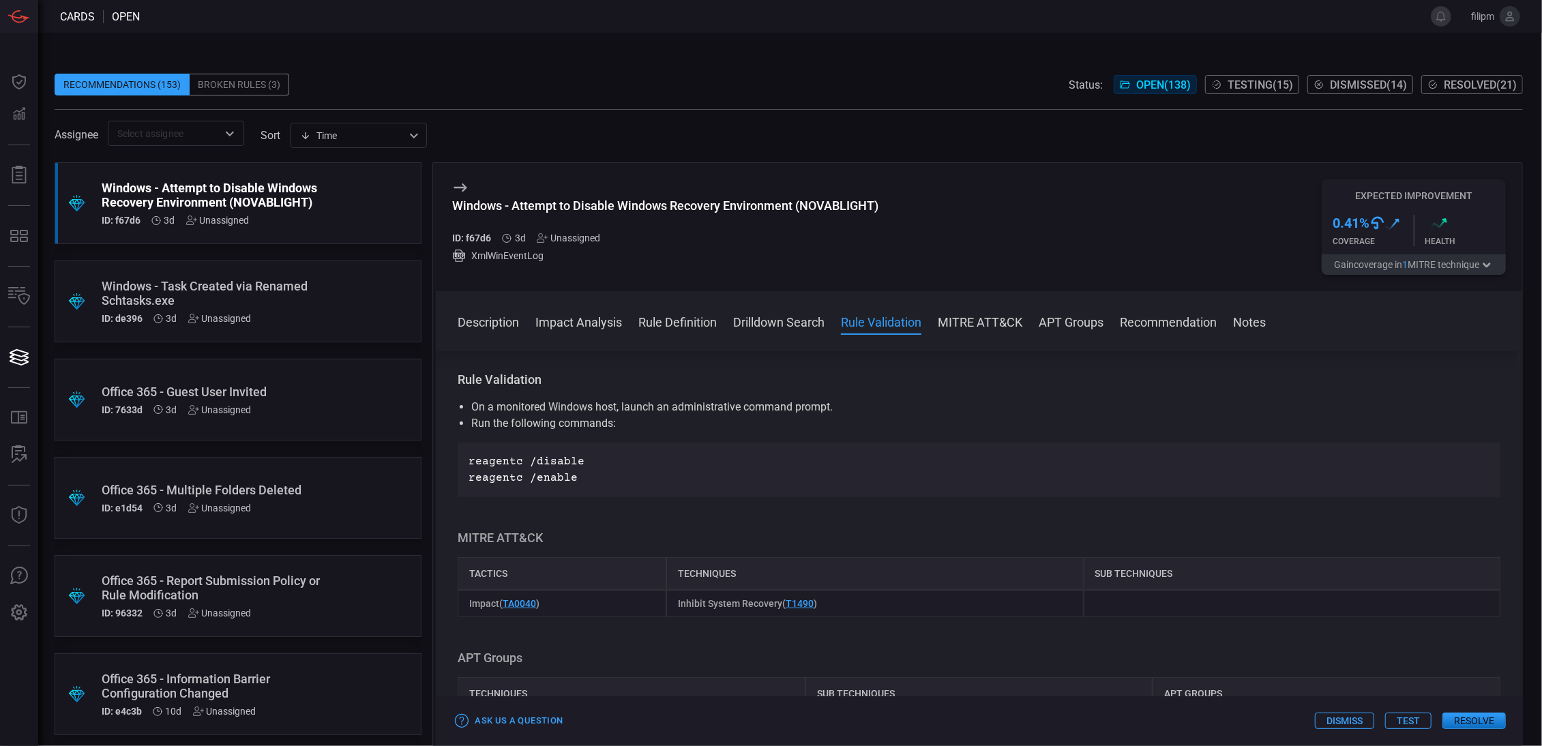
drag, startPoint x: 546, startPoint y: 456, endPoint x: 452, endPoint y: 458, distance: 94.1
click at [452, 458] on div "Description The Windows Recovery Environment (Windows RE) is a lightweight reco…" at bounding box center [979, 545] width 1086 height 389
copy p "reagentc /disable"
drag, startPoint x: 551, startPoint y: 486, endPoint x: 460, endPoint y: 492, distance: 91.6
click at [460, 492] on div "reagentc /disable reagentc /enable" at bounding box center [979, 470] width 1043 height 55
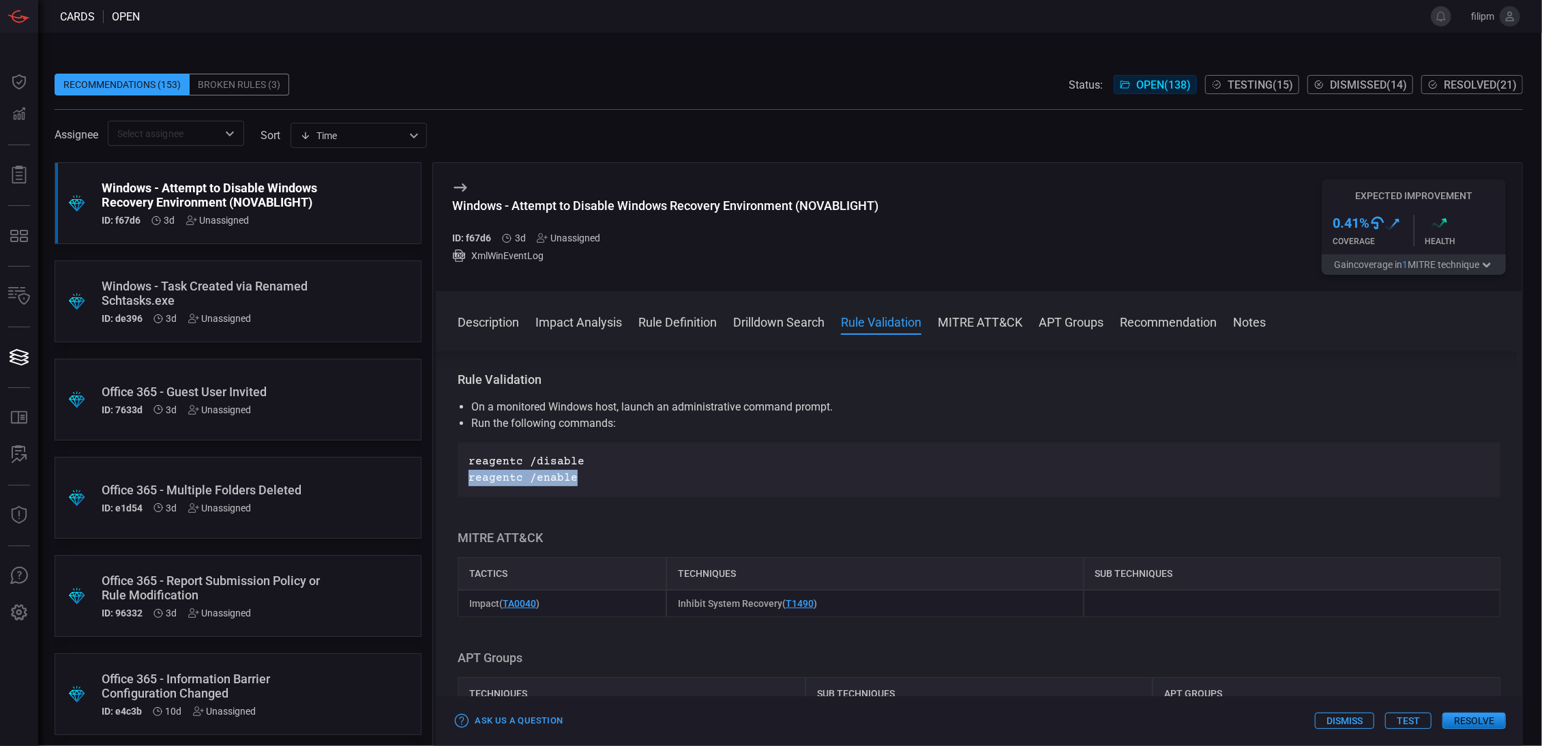
copy p "reagentc /enable"
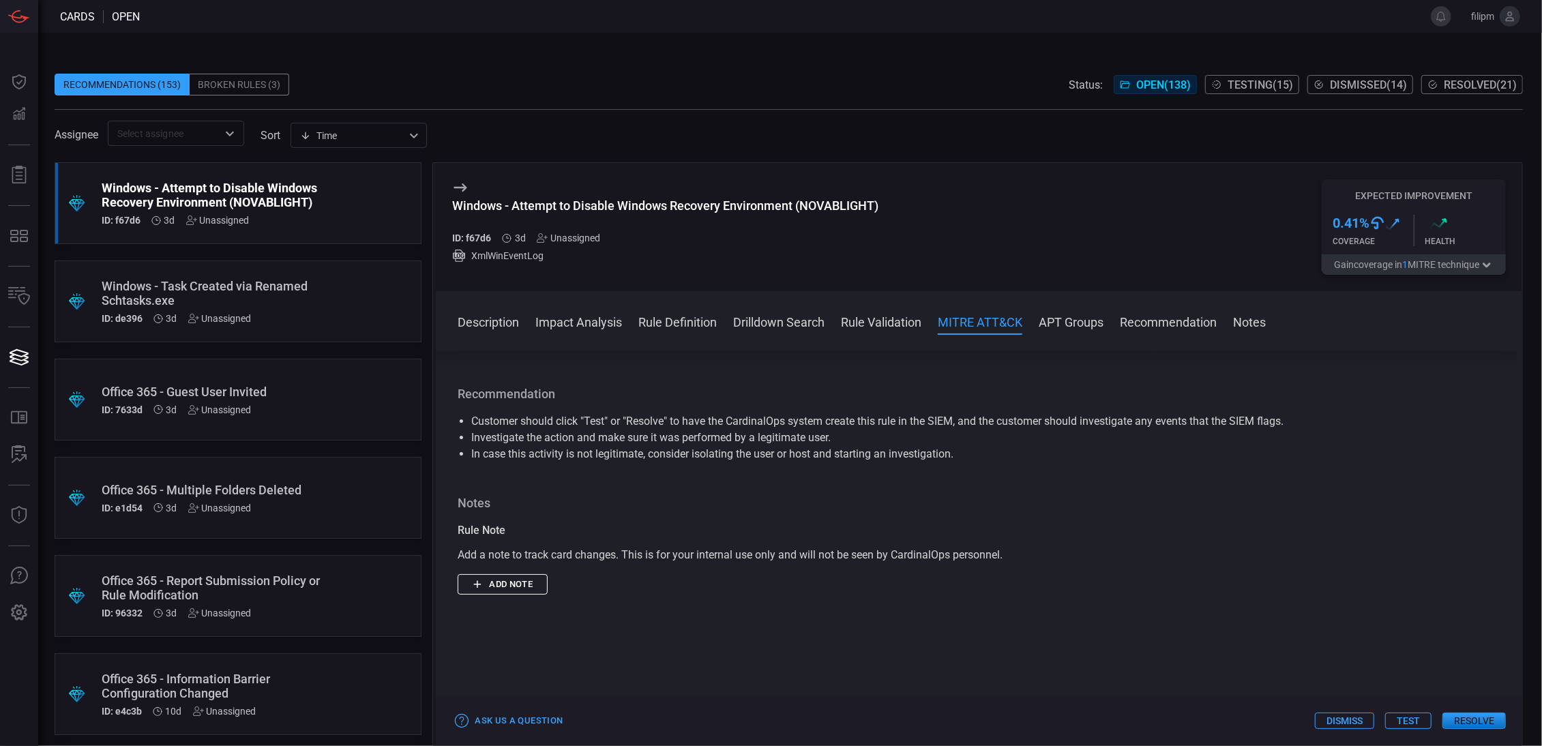
scroll to position [1193, 0]
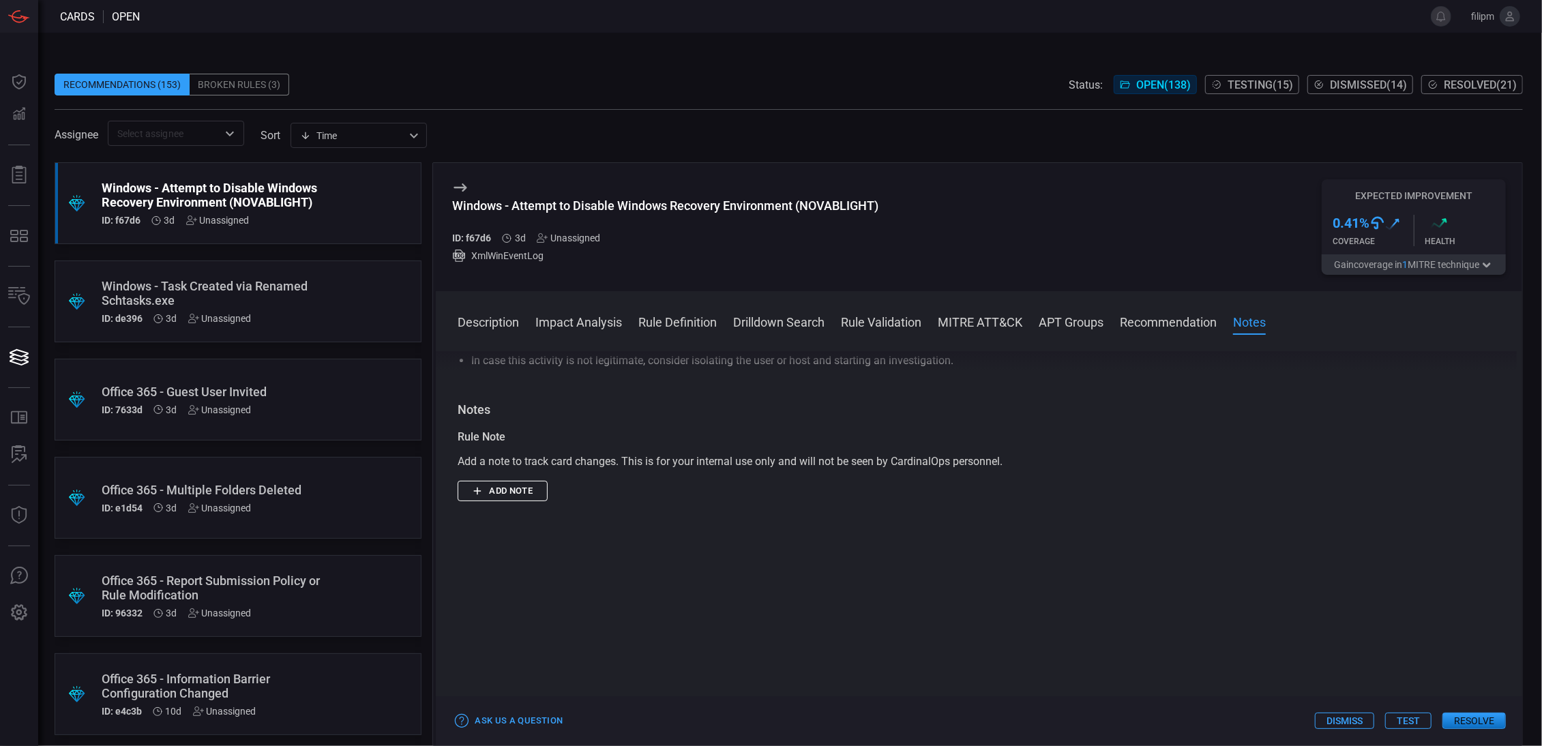
drag, startPoint x: 262, startPoint y: 312, endPoint x: 659, endPoint y: 448, distance: 420.1
click at [263, 312] on div "Windows - Task Created via Renamed Schtasks.exe ID: de396 3d Unassigned" at bounding box center [212, 301] width 221 height 45
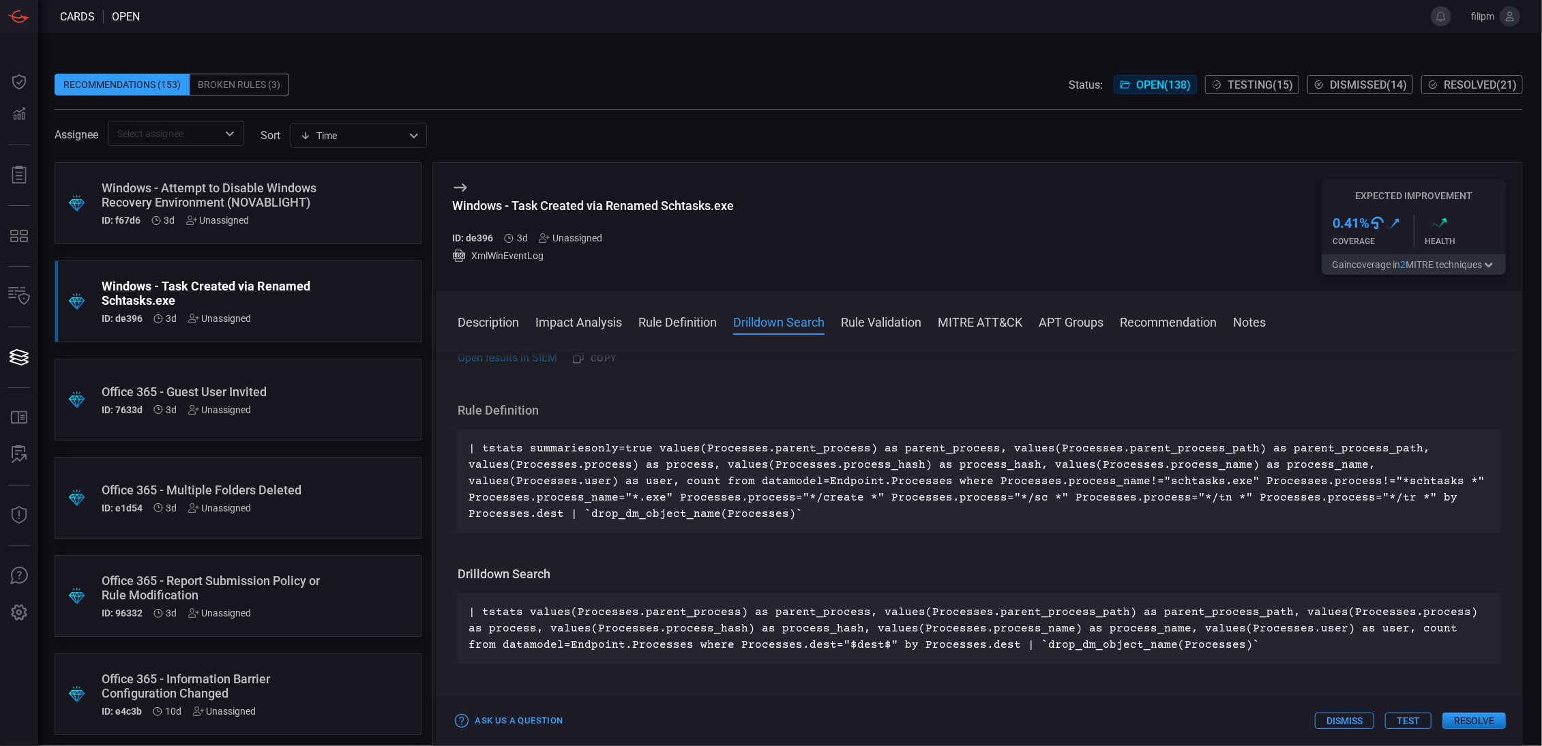
scroll to position [477, 0]
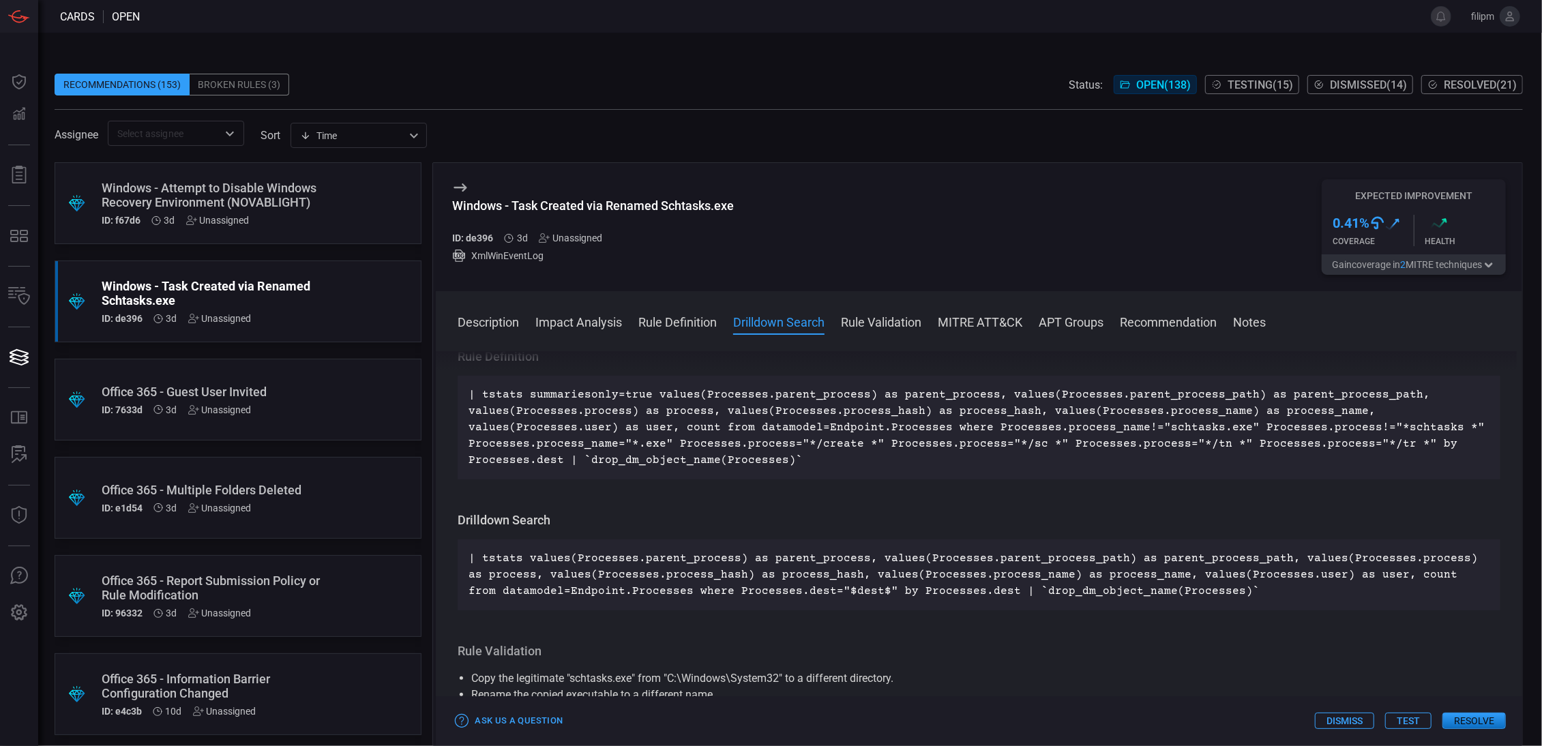
click at [715, 450] on p "| tstats summariesonly=true values(Processes.parent_process) as parent_process,…" at bounding box center [978, 428] width 1021 height 82
click at [716, 450] on p "| tstats summariesonly=true values(Processes.parent_process) as parent_process,…" at bounding box center [978, 428] width 1021 height 82
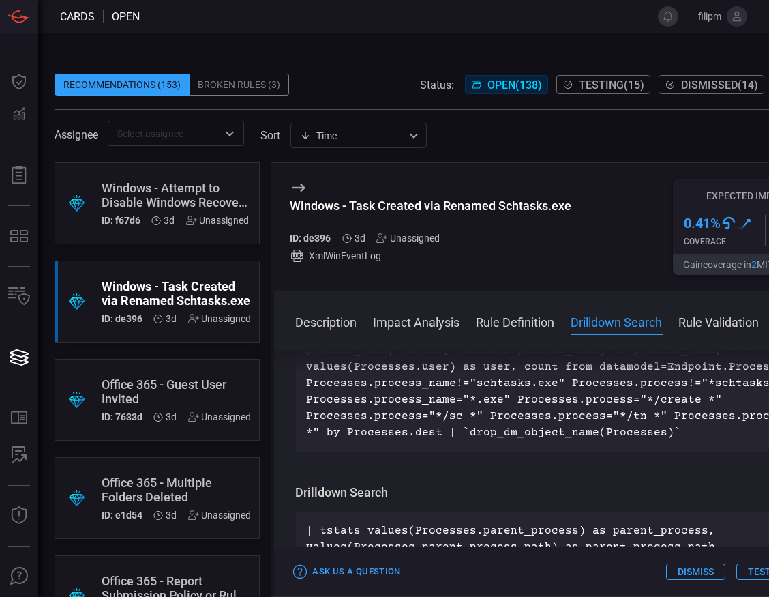
scroll to position [766, 0]
